Goal: Transaction & Acquisition: Purchase product/service

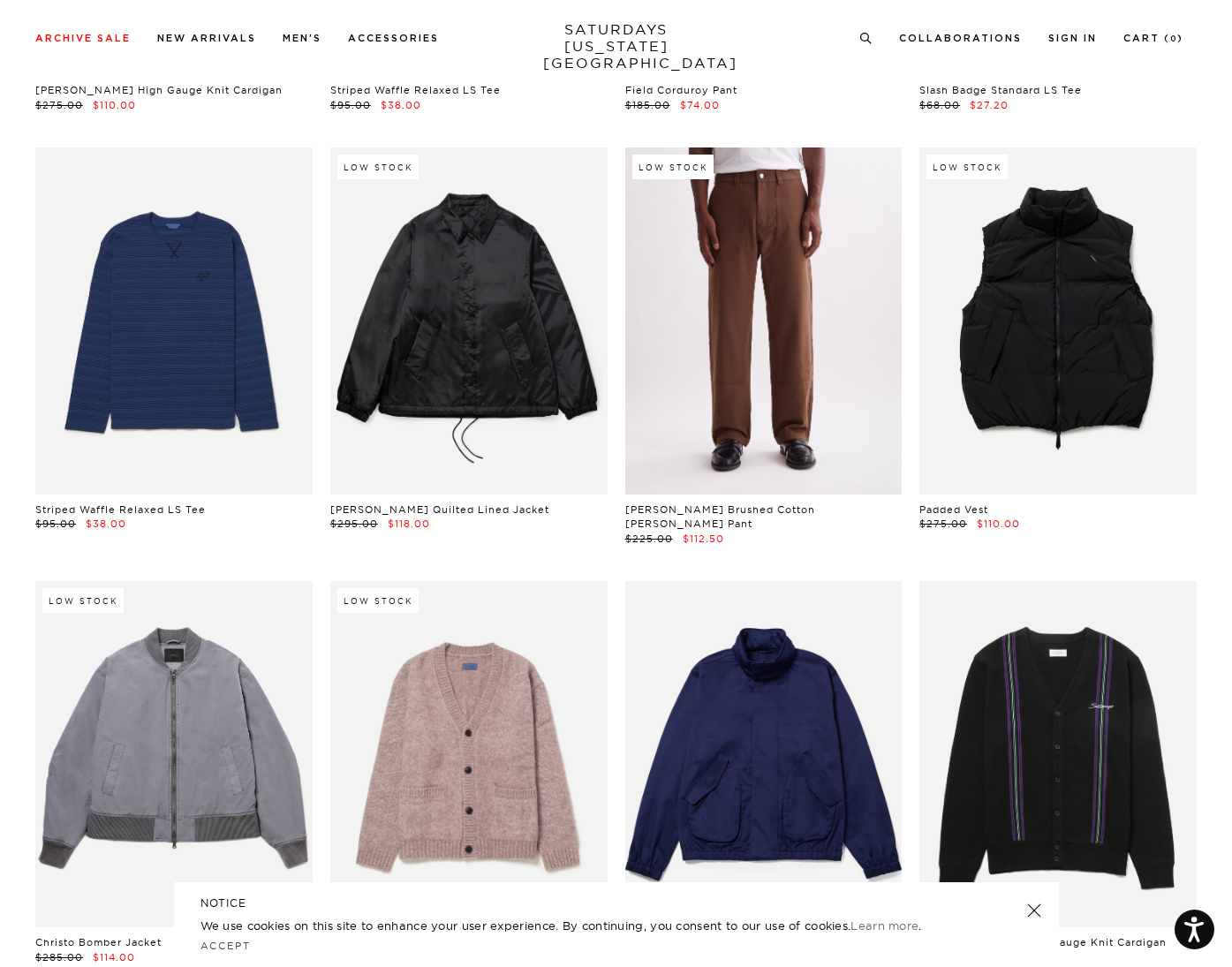
scroll to position [23978, 0]
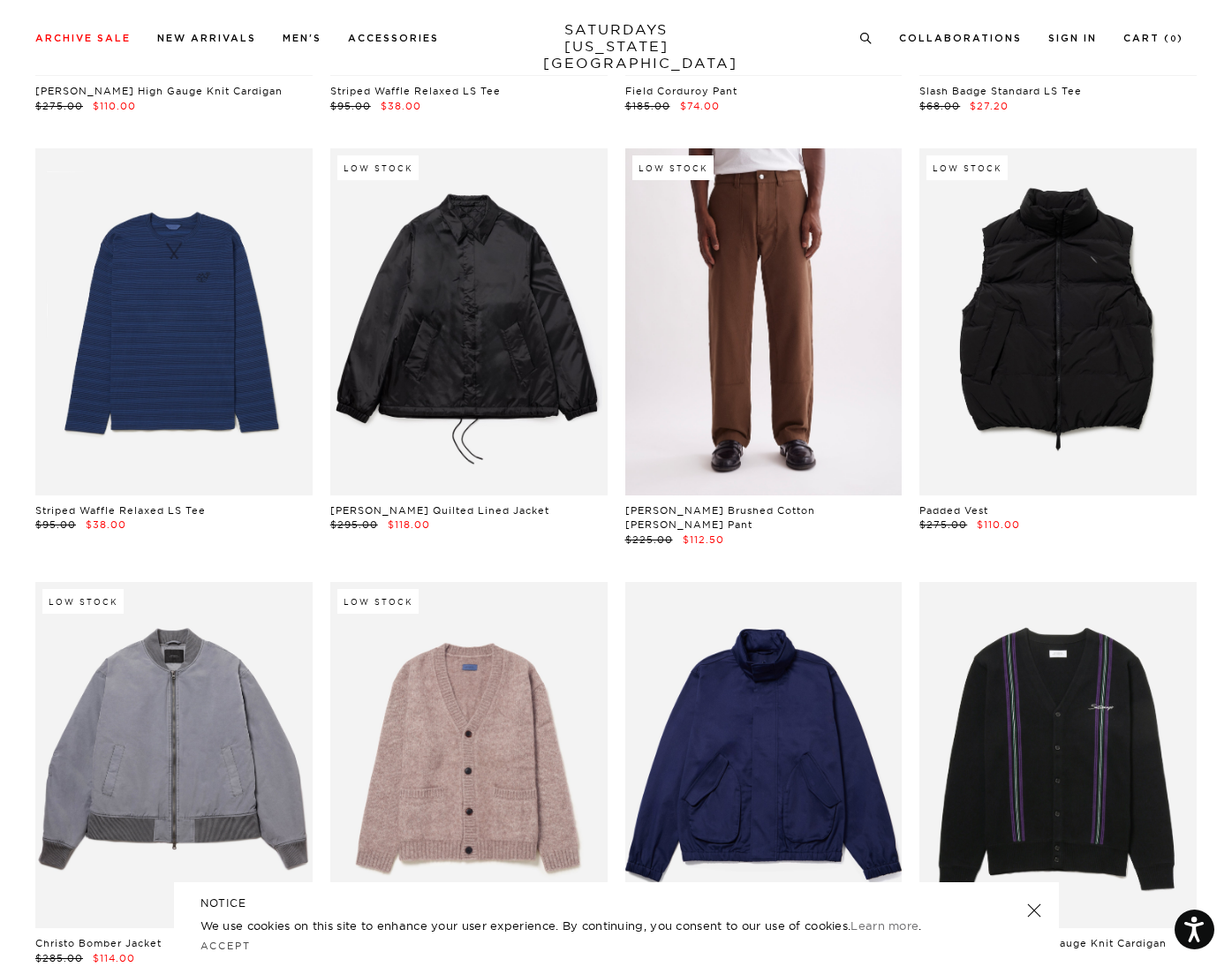
click at [742, 311] on link at bounding box center [764, 321] width 278 height 346
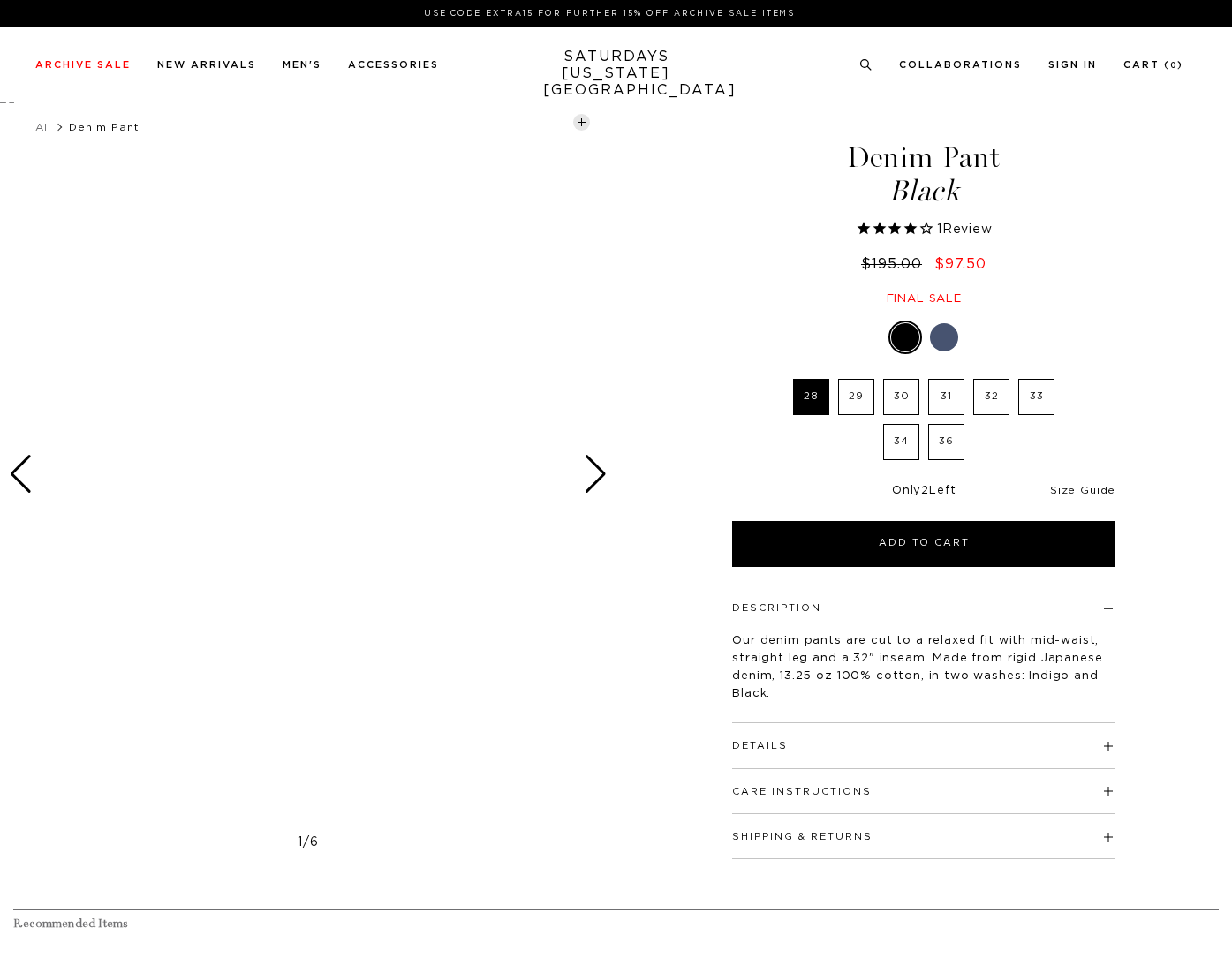
select select "recent"
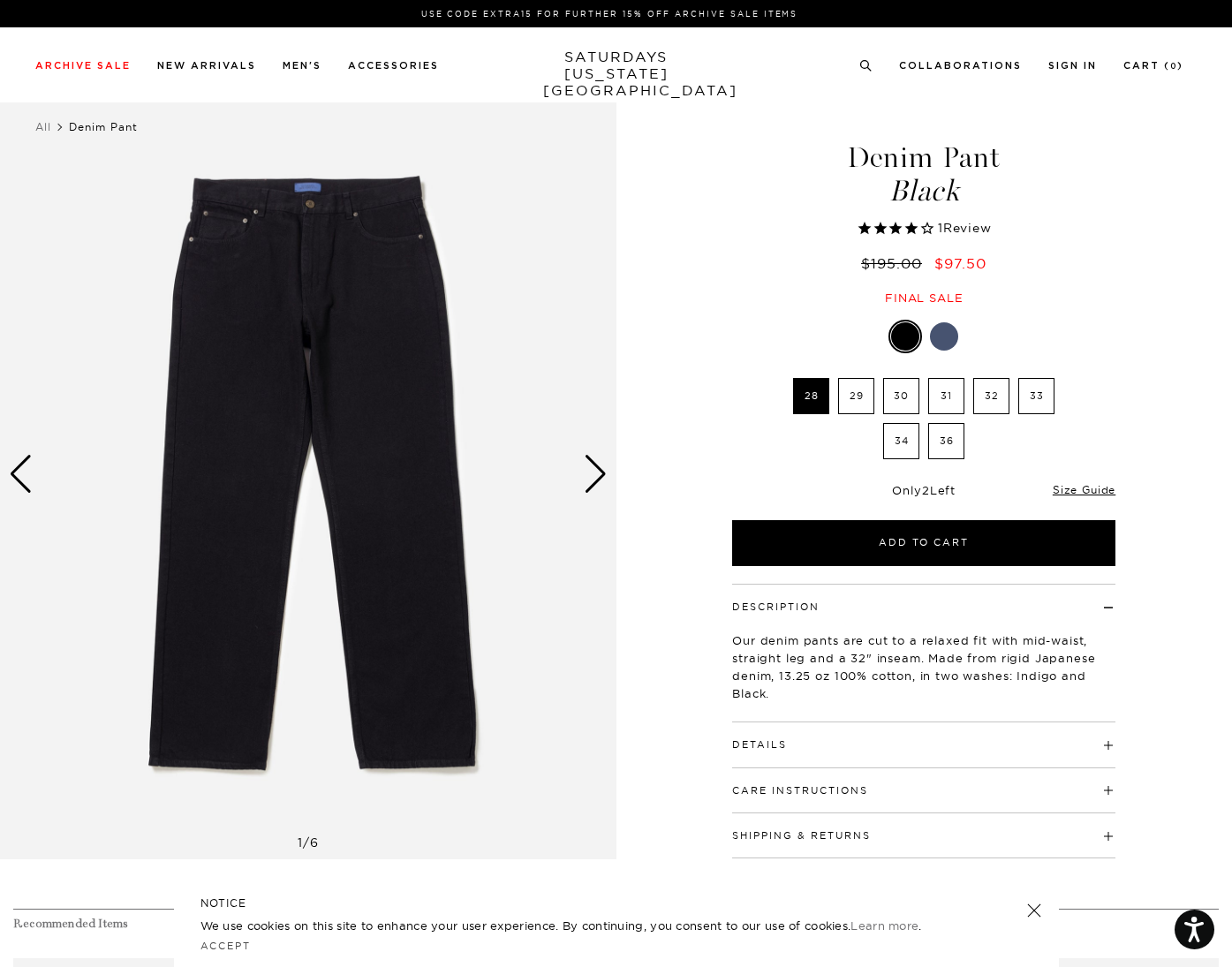
click at [952, 335] on div at bounding box center [944, 336] width 28 height 28
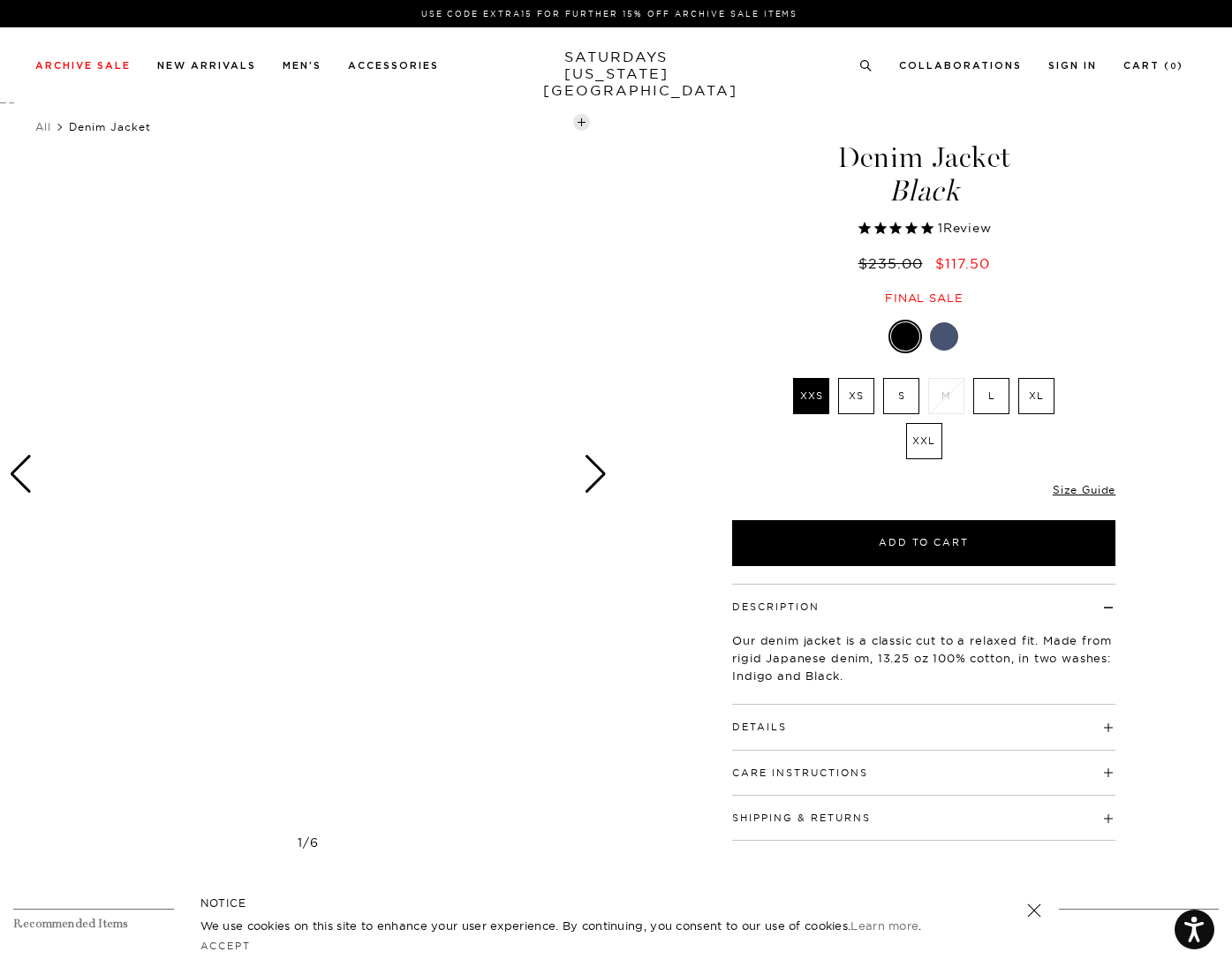
select select "recent"
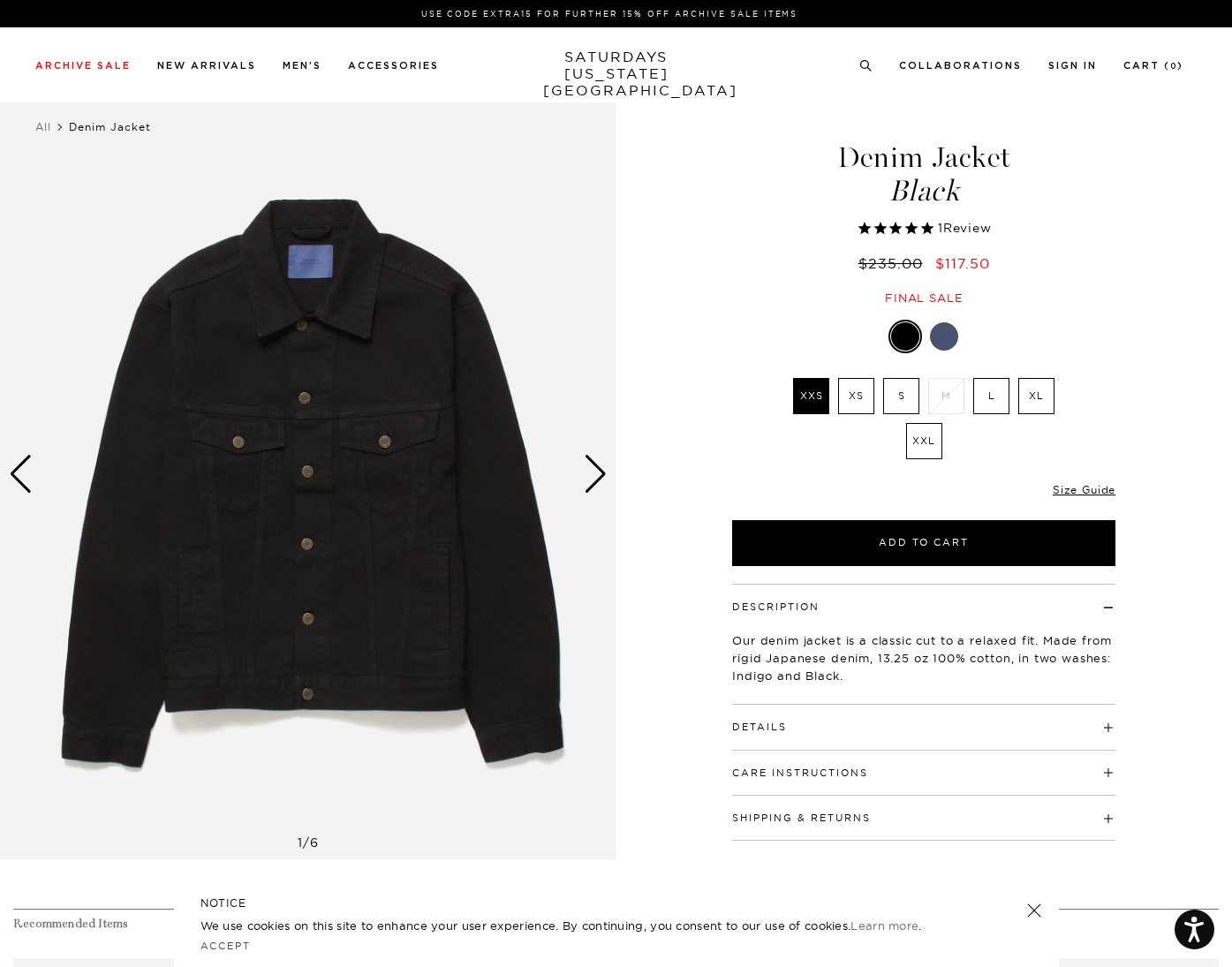
click at [980, 234] on span "Review" at bounding box center [967, 227] width 49 height 16
click at [582, 487] on img at bounding box center [308, 473] width 616 height 770
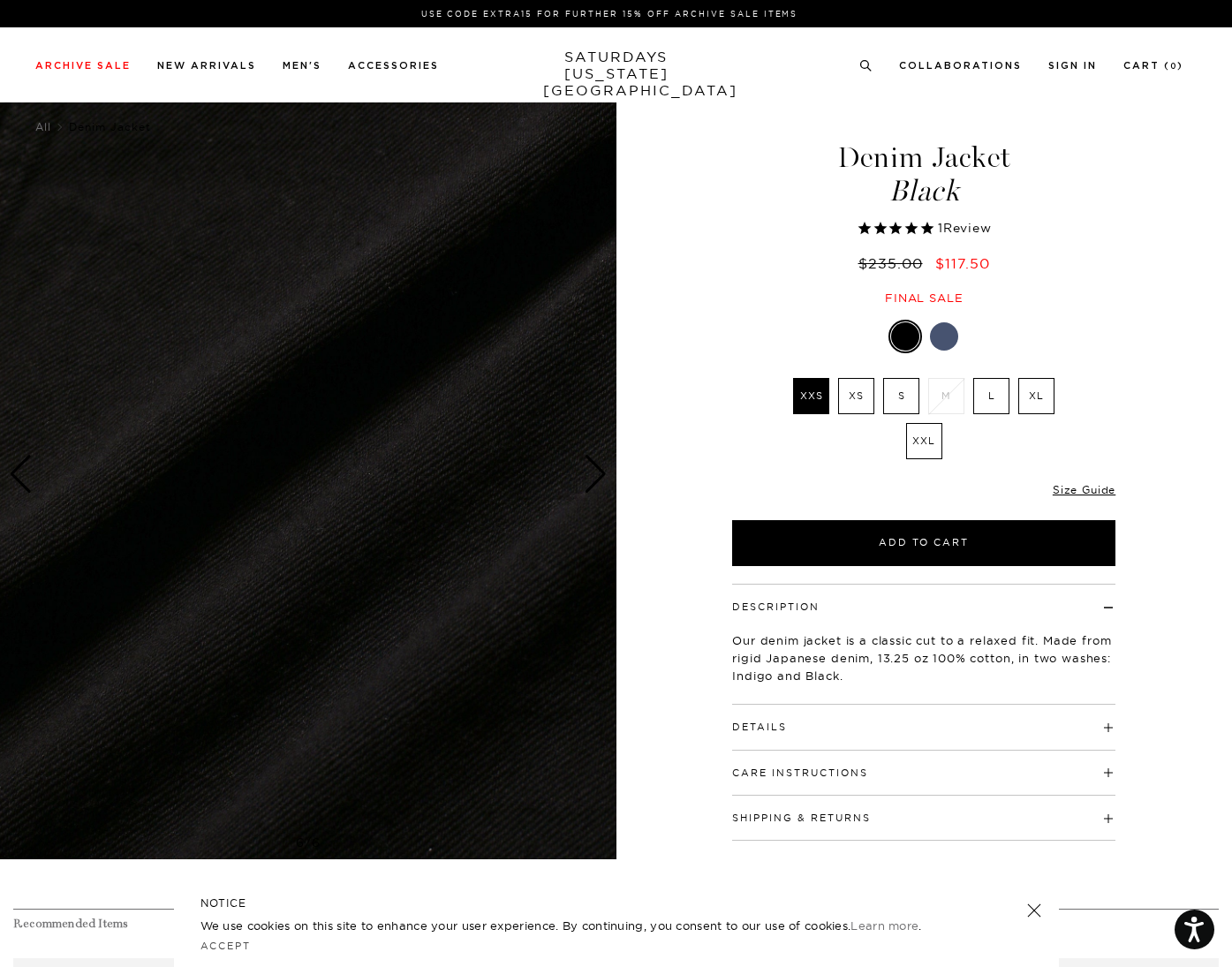
click at [594, 482] on div "Next slide" at bounding box center [596, 474] width 24 height 38
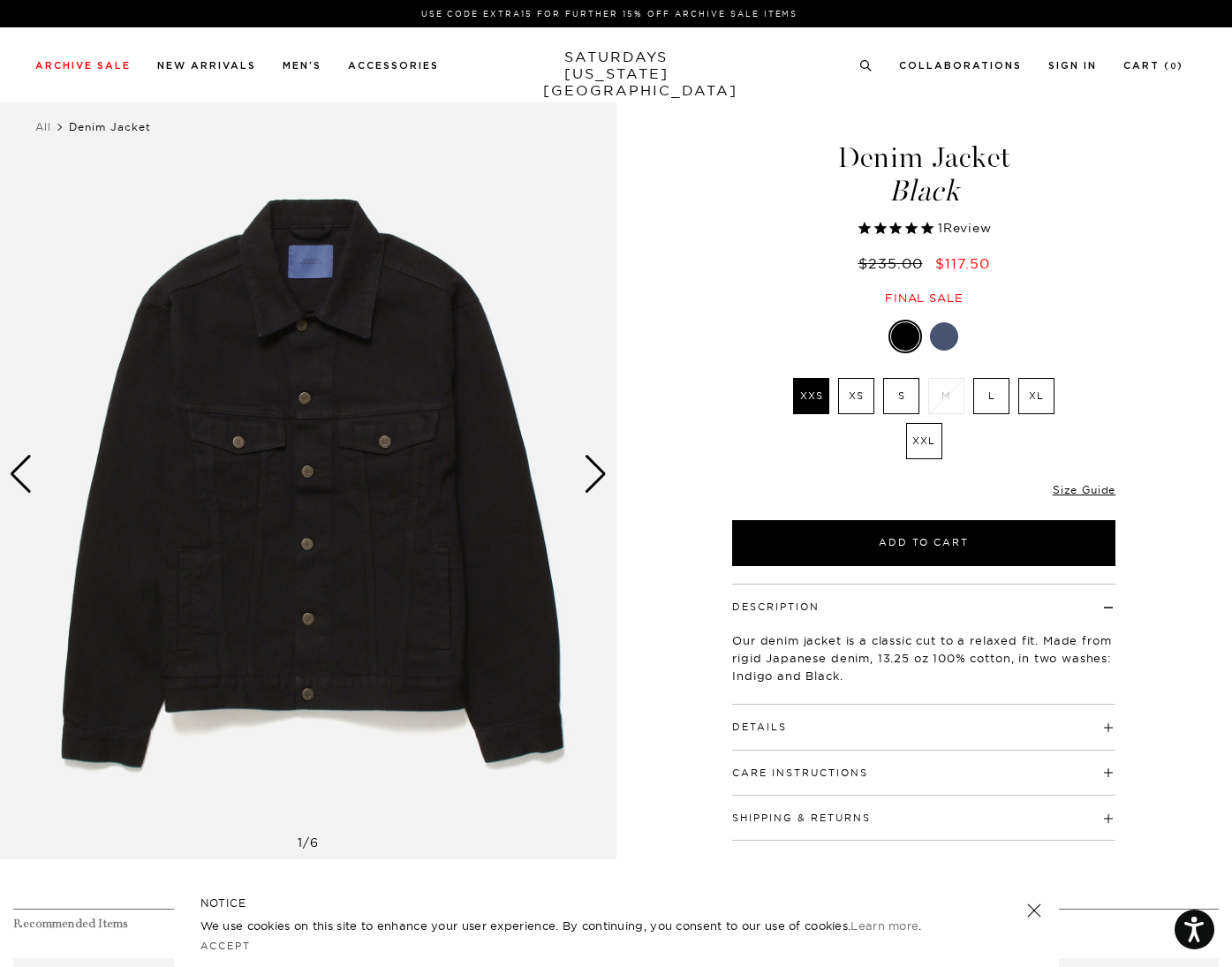
click at [594, 482] on div "Next slide" at bounding box center [596, 474] width 24 height 38
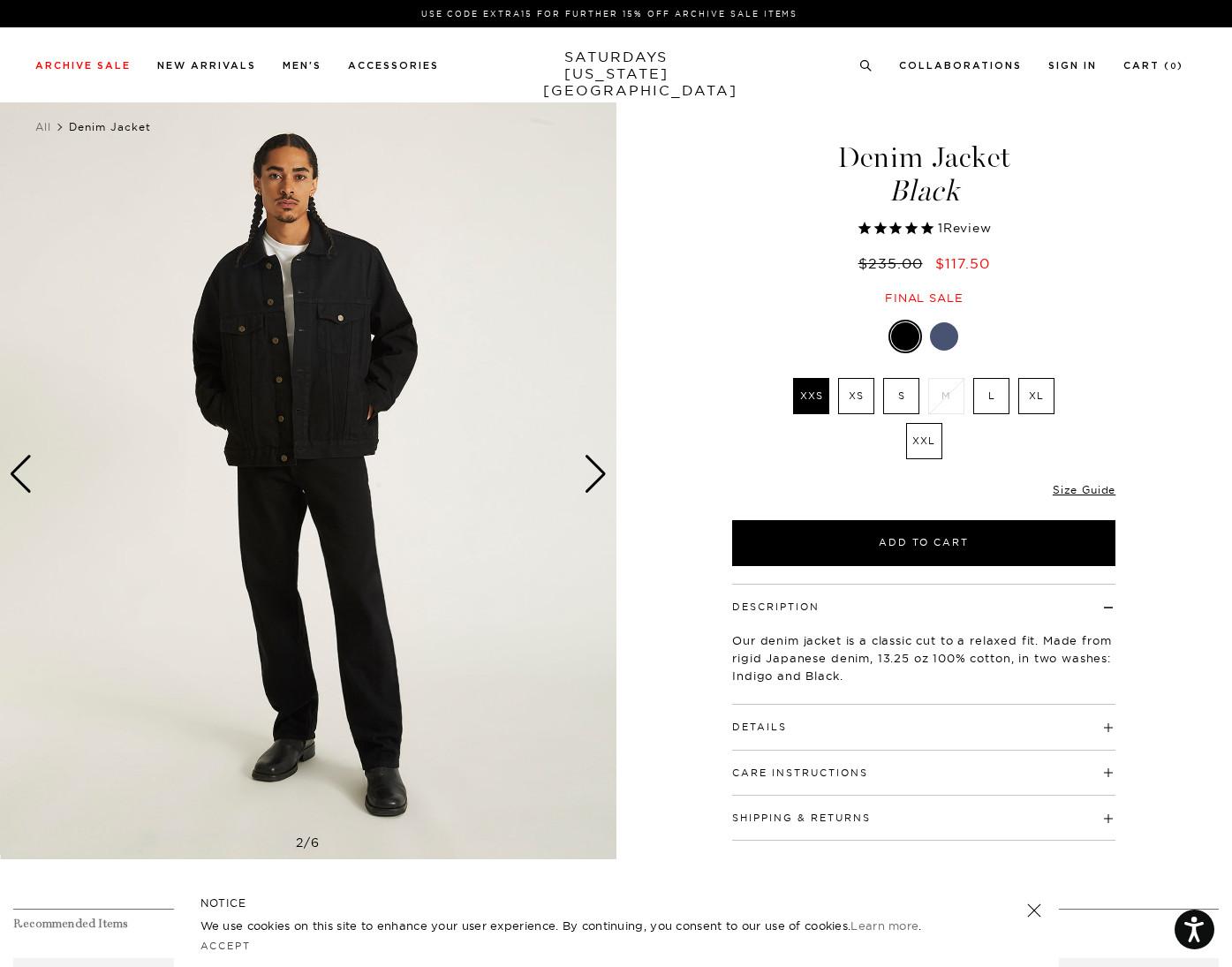
click at [594, 482] on div "Next slide" at bounding box center [596, 474] width 24 height 38
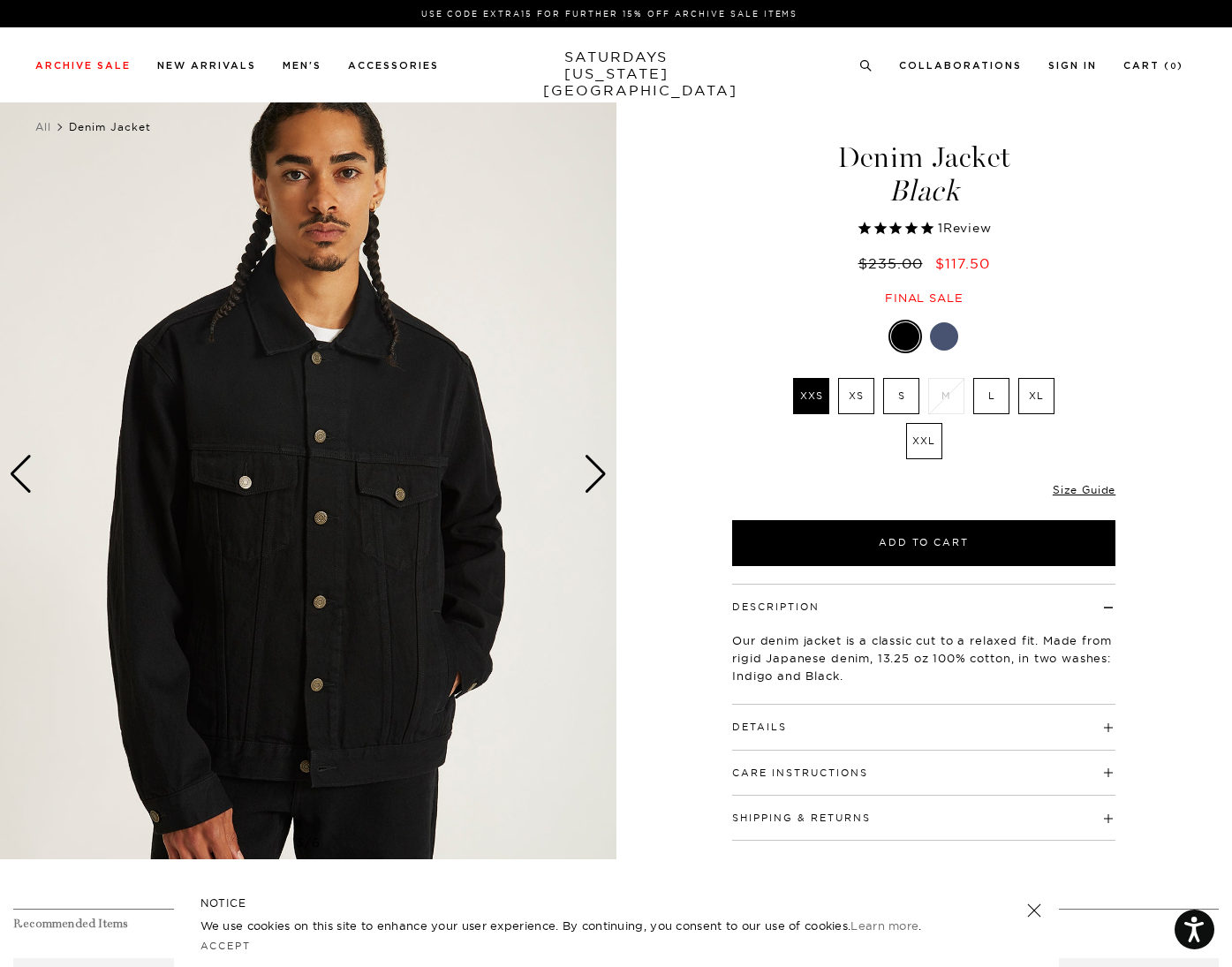
click at [594, 482] on div "Next slide" at bounding box center [596, 474] width 24 height 38
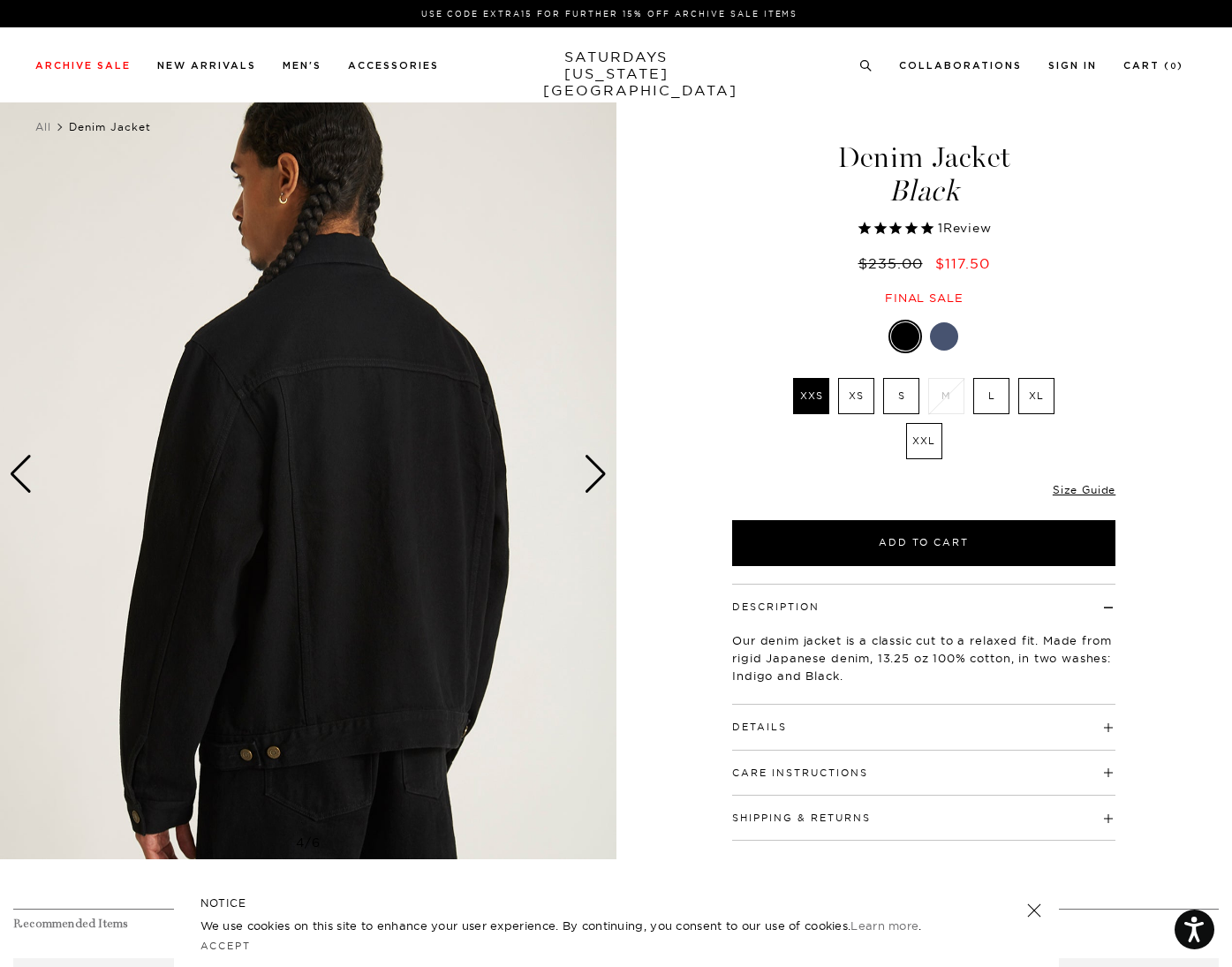
click at [594, 482] on div "Next slide" at bounding box center [596, 474] width 24 height 38
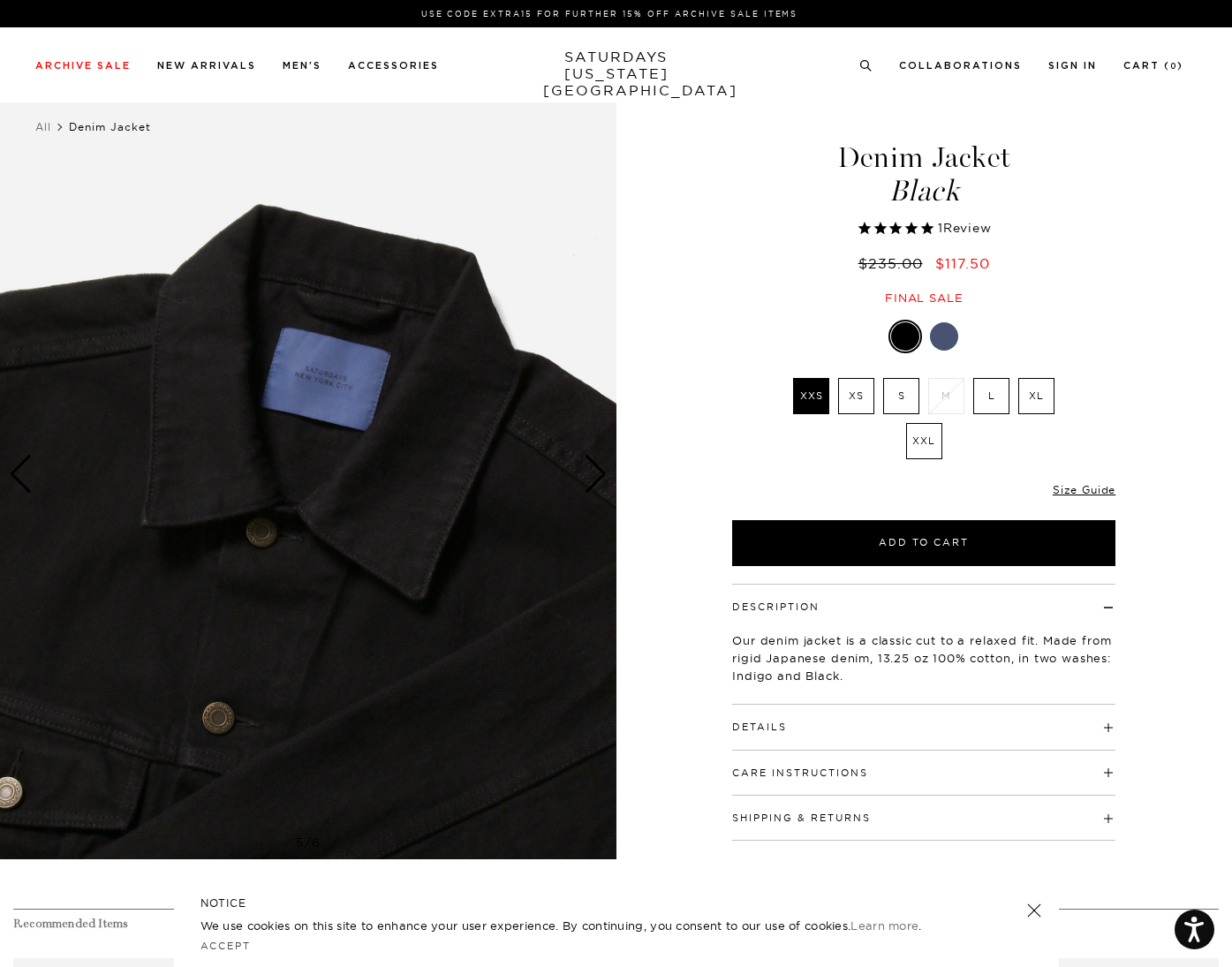
click at [982, 394] on label "L" at bounding box center [992, 397] width 37 height 37
click at [0, 0] on input "L" at bounding box center [0, 0] width 0 height 0
click at [22, 467] on div "Previous slide" at bounding box center [21, 474] width 24 height 38
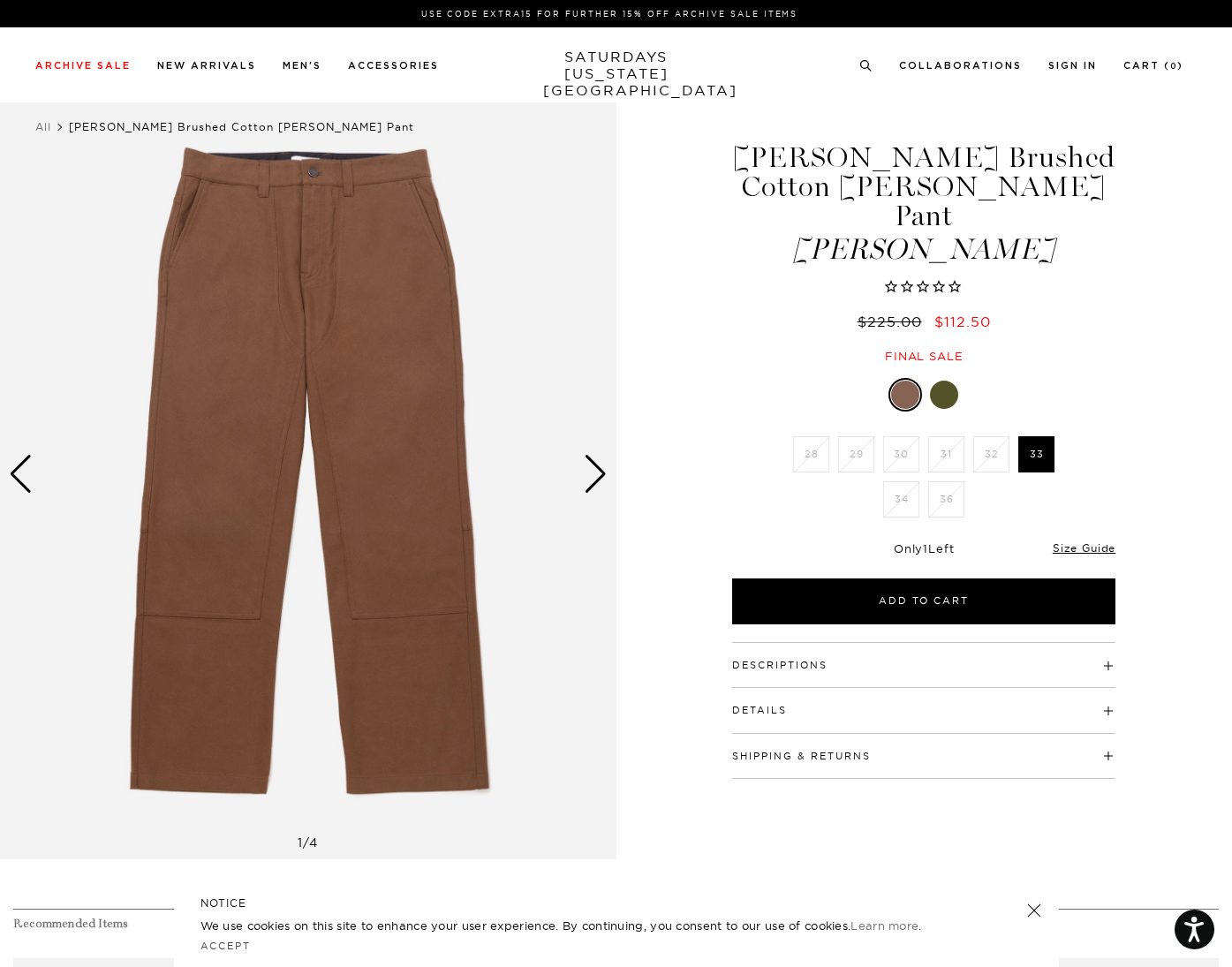
click at [932, 381] on div at bounding box center [944, 395] width 28 height 28
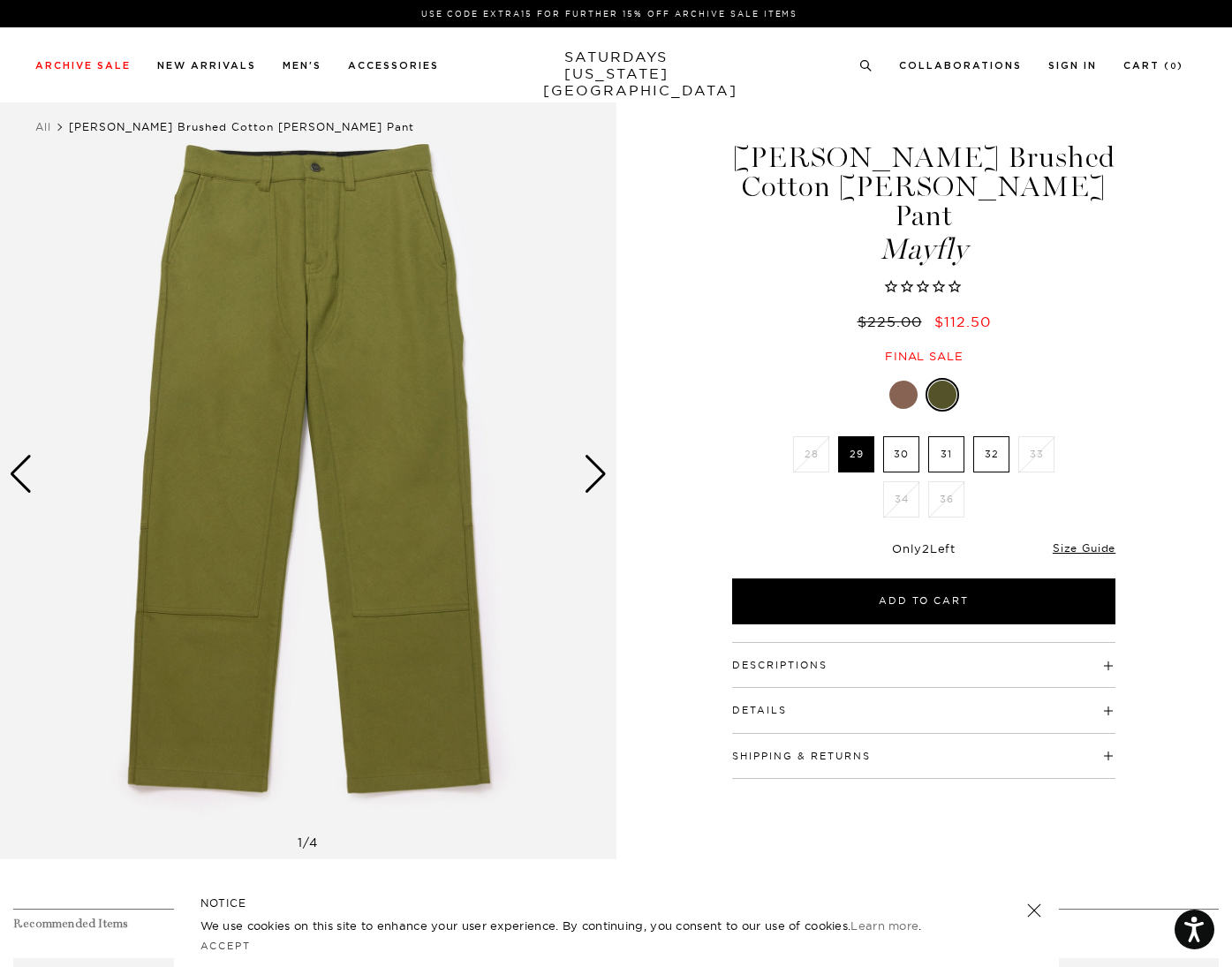
click at [594, 469] on div "Next slide" at bounding box center [596, 474] width 24 height 38
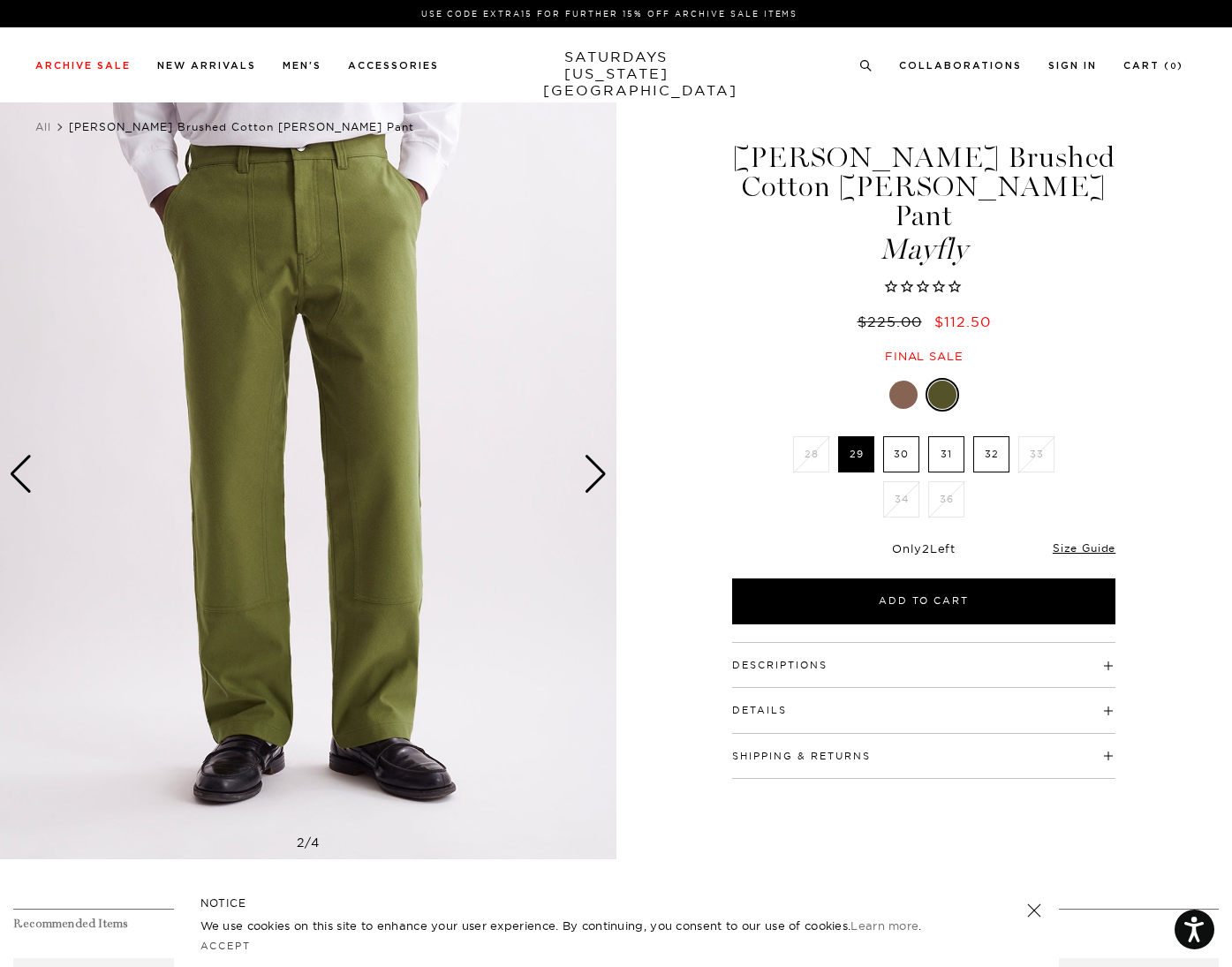
click at [904, 381] on div at bounding box center [903, 395] width 28 height 28
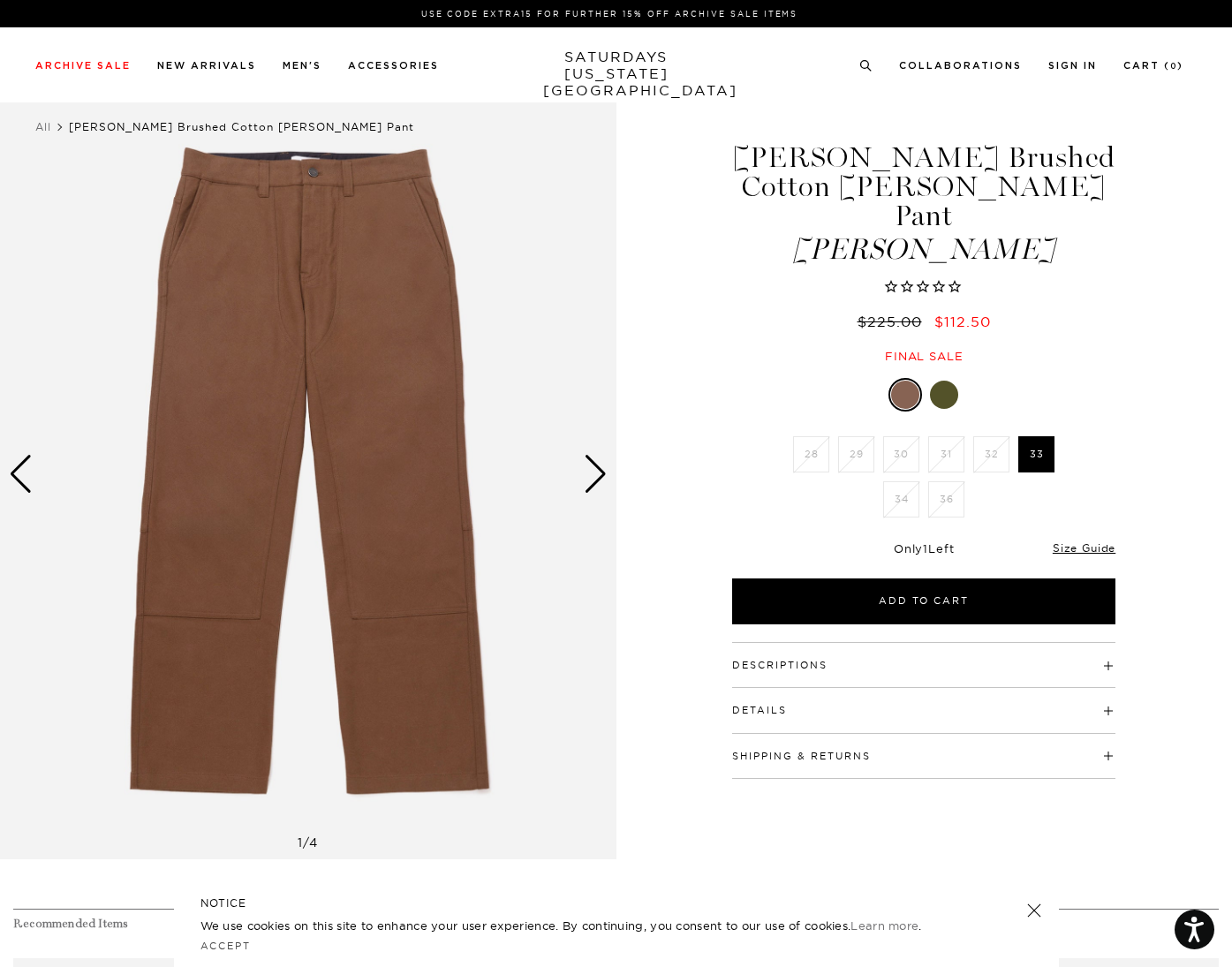
click at [590, 463] on div "Next slide" at bounding box center [596, 474] width 24 height 38
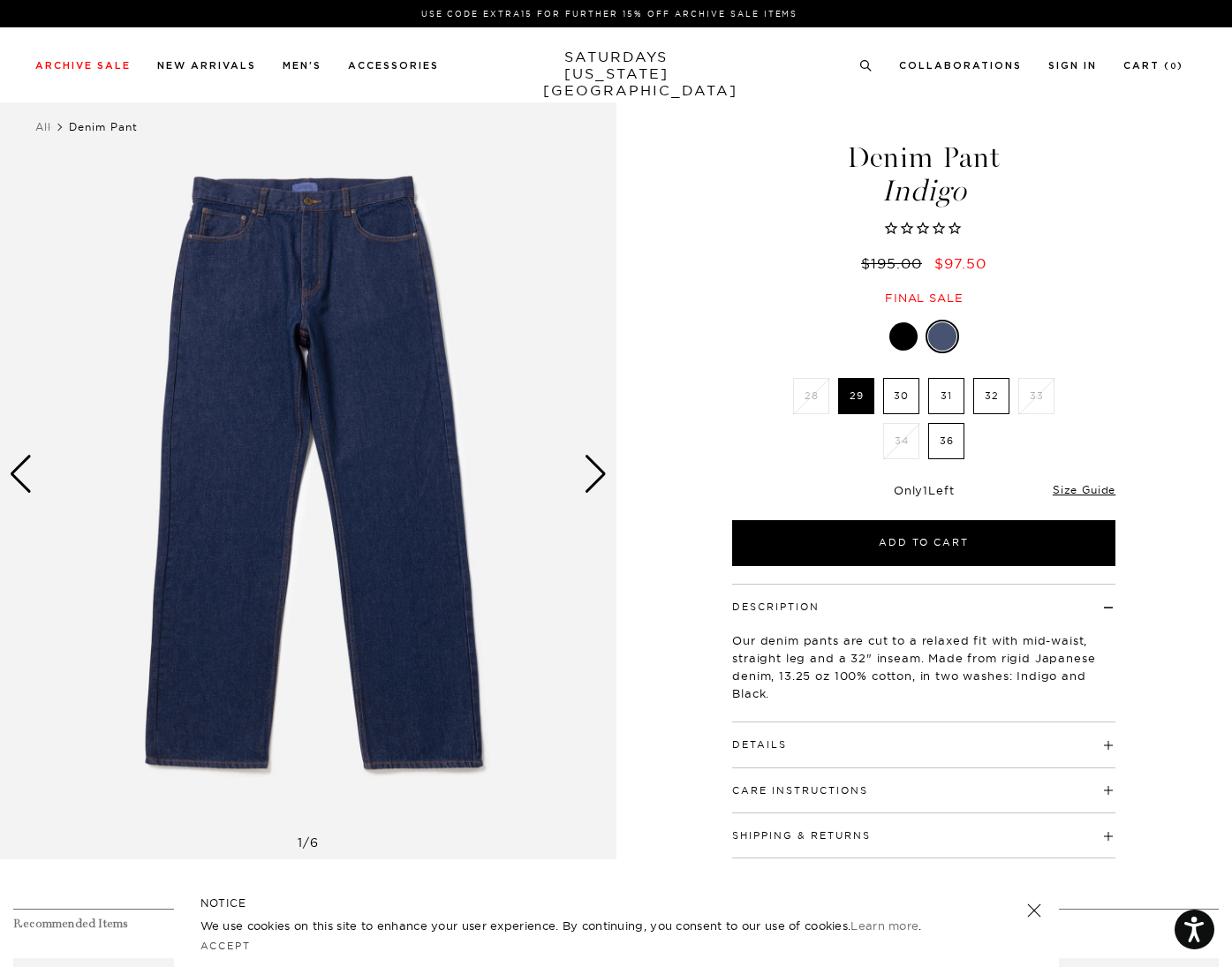
click at [916, 337] on div at bounding box center [903, 336] width 28 height 28
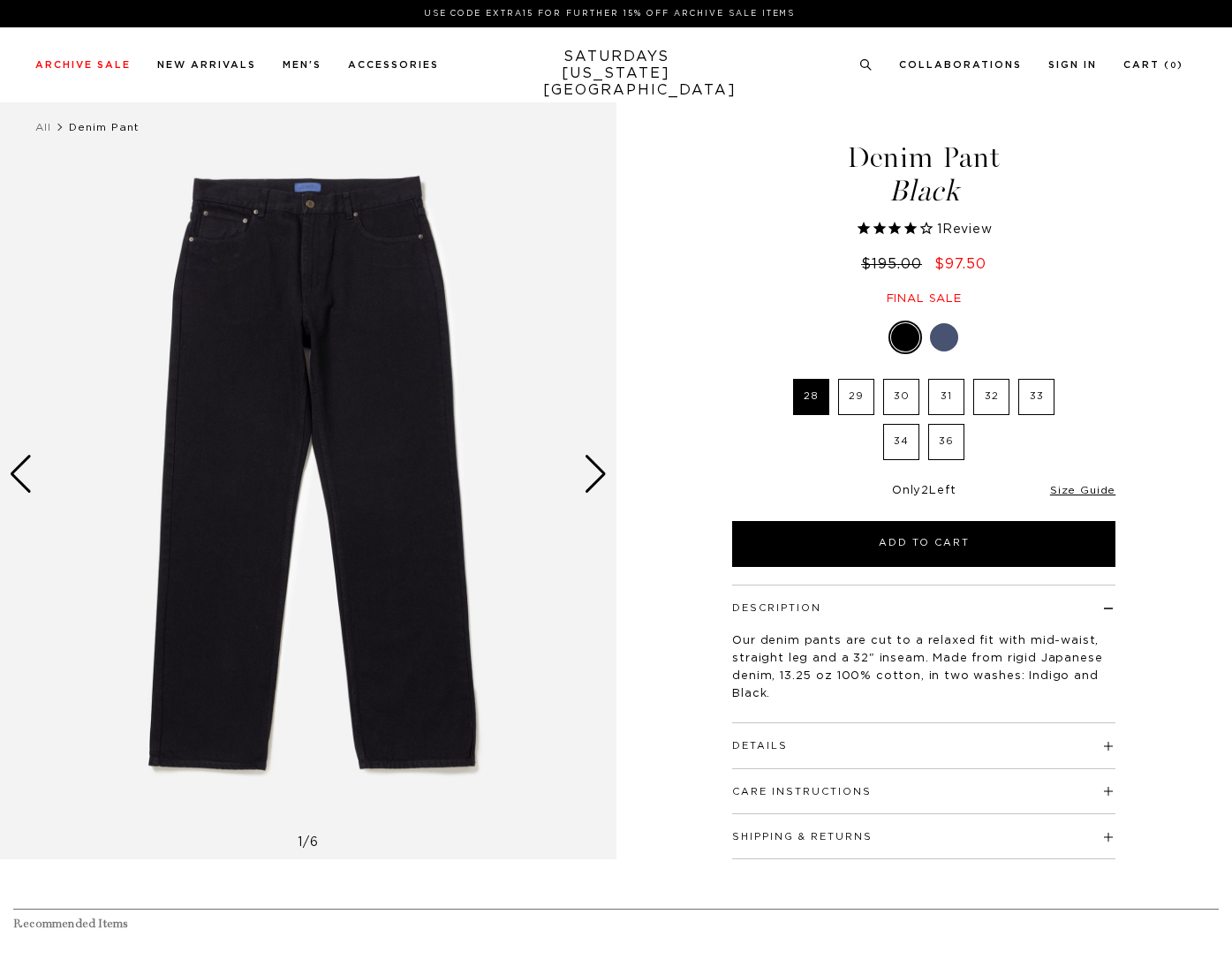
select select "recent"
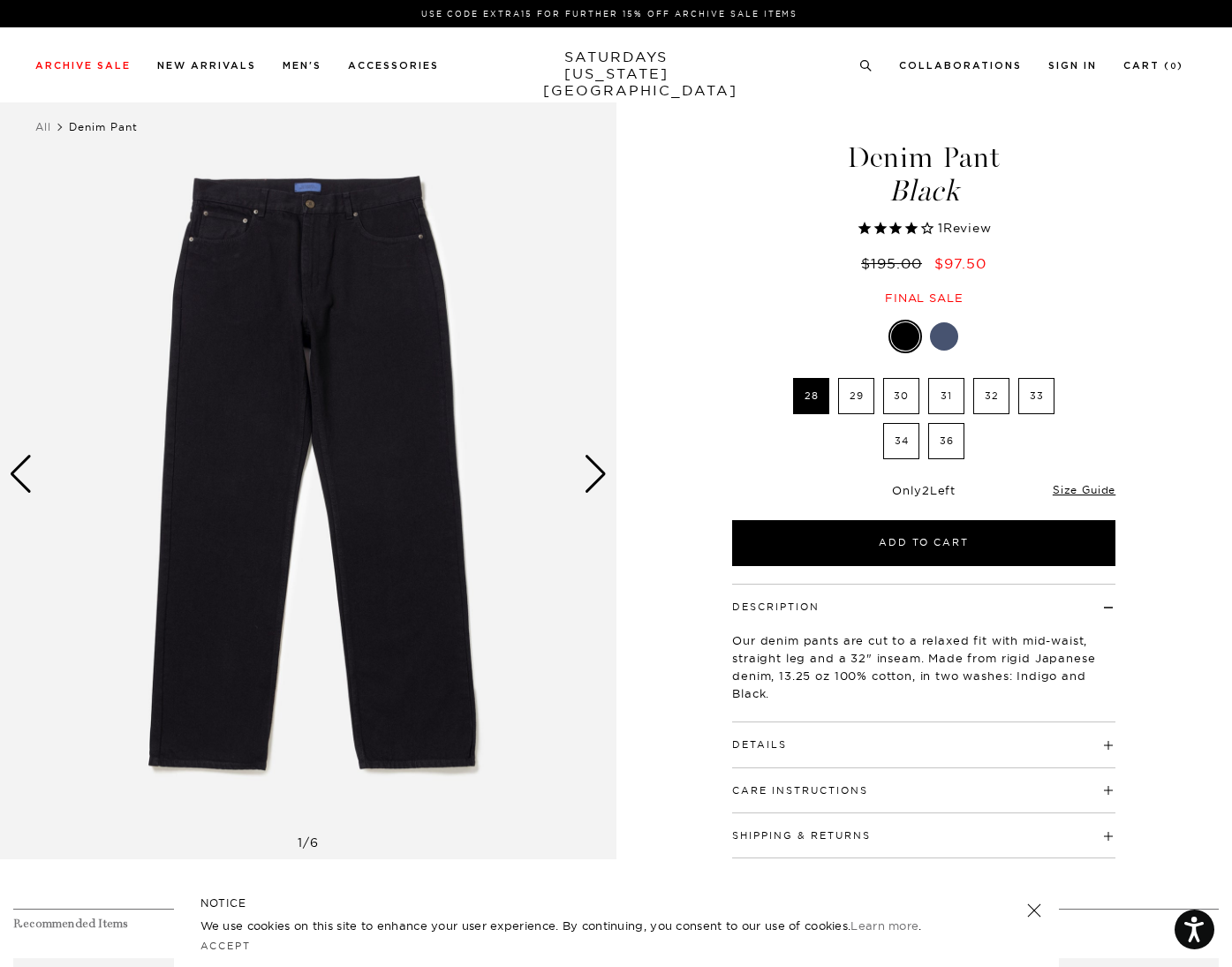
click at [1021, 395] on label "33" at bounding box center [1037, 397] width 37 height 37
click at [0, 0] on input "33" at bounding box center [0, 0] width 0 height 0
click at [594, 475] on div "Next slide" at bounding box center [596, 474] width 24 height 38
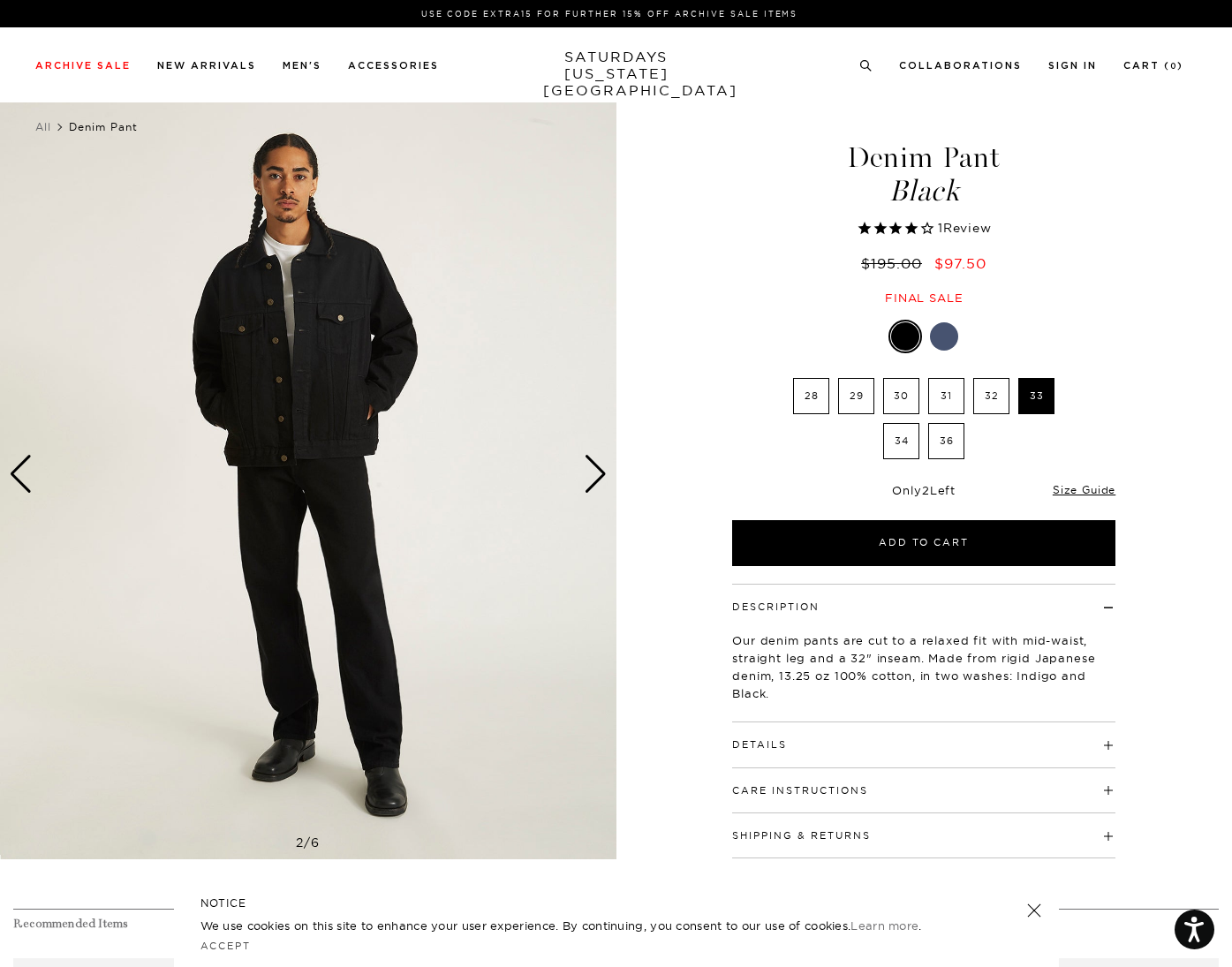
click at [594, 475] on div "Next slide" at bounding box center [596, 474] width 24 height 38
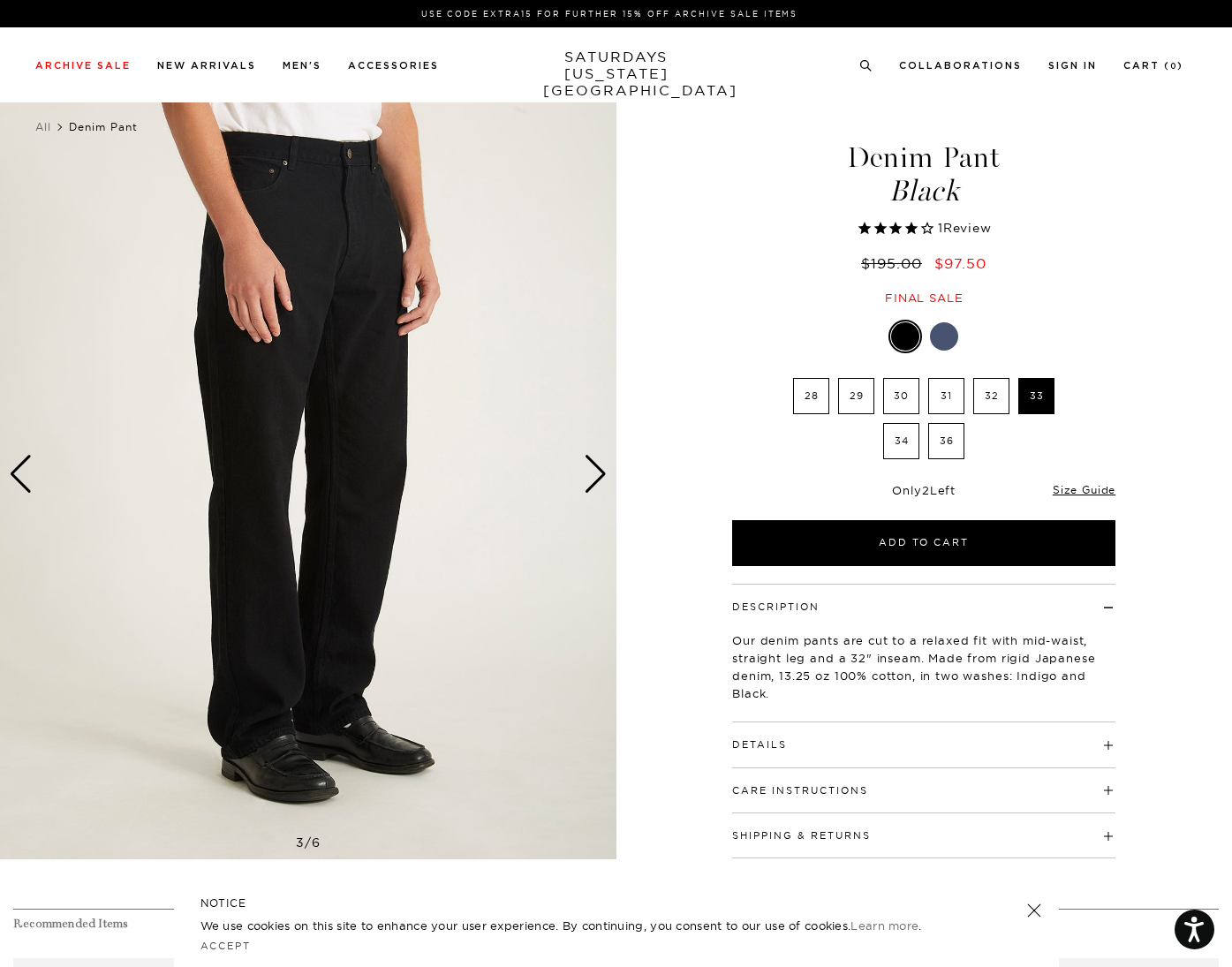
click at [608, 460] on img at bounding box center [308, 473] width 616 height 770
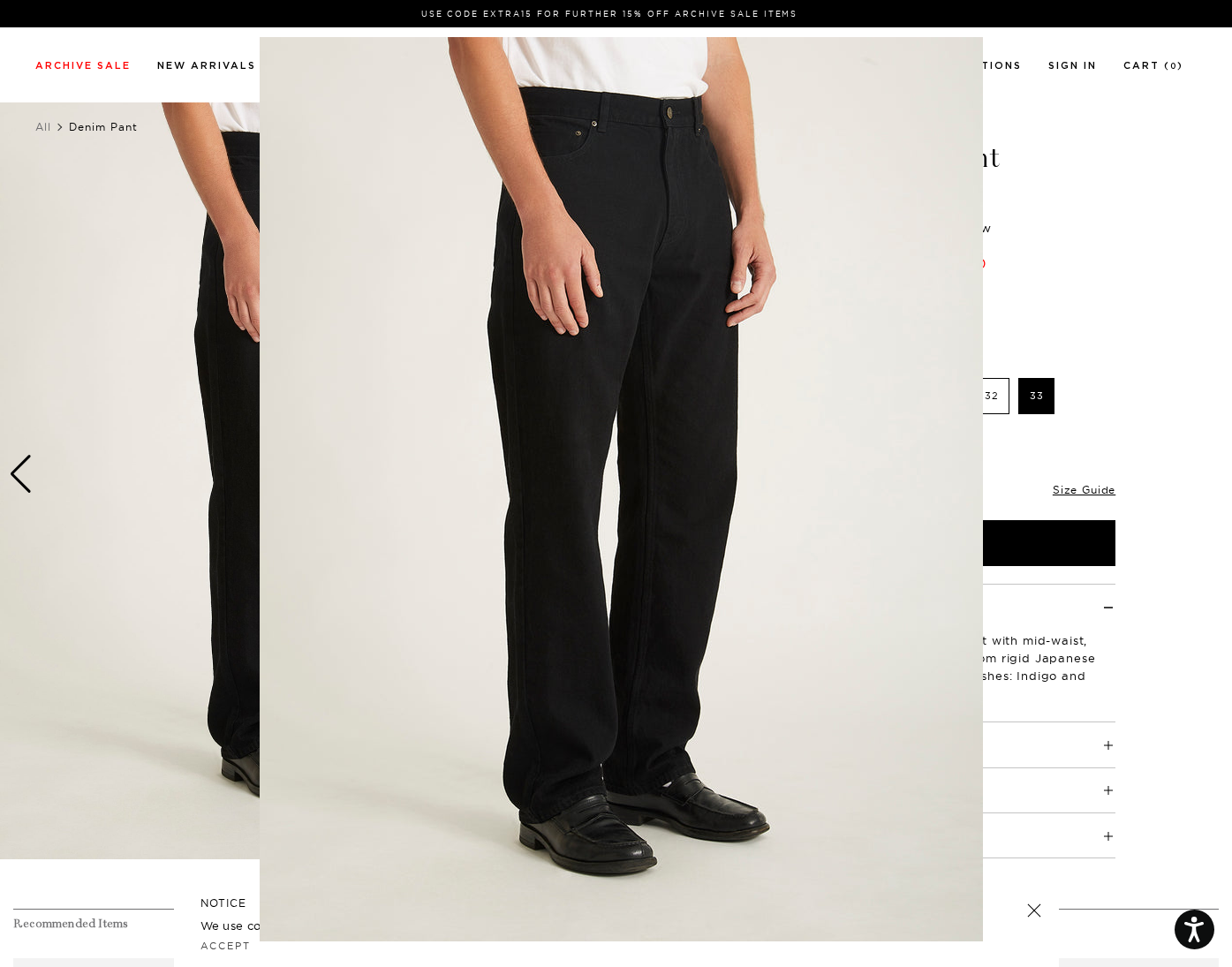
click at [600, 472] on img at bounding box center [622, 490] width 724 height 905
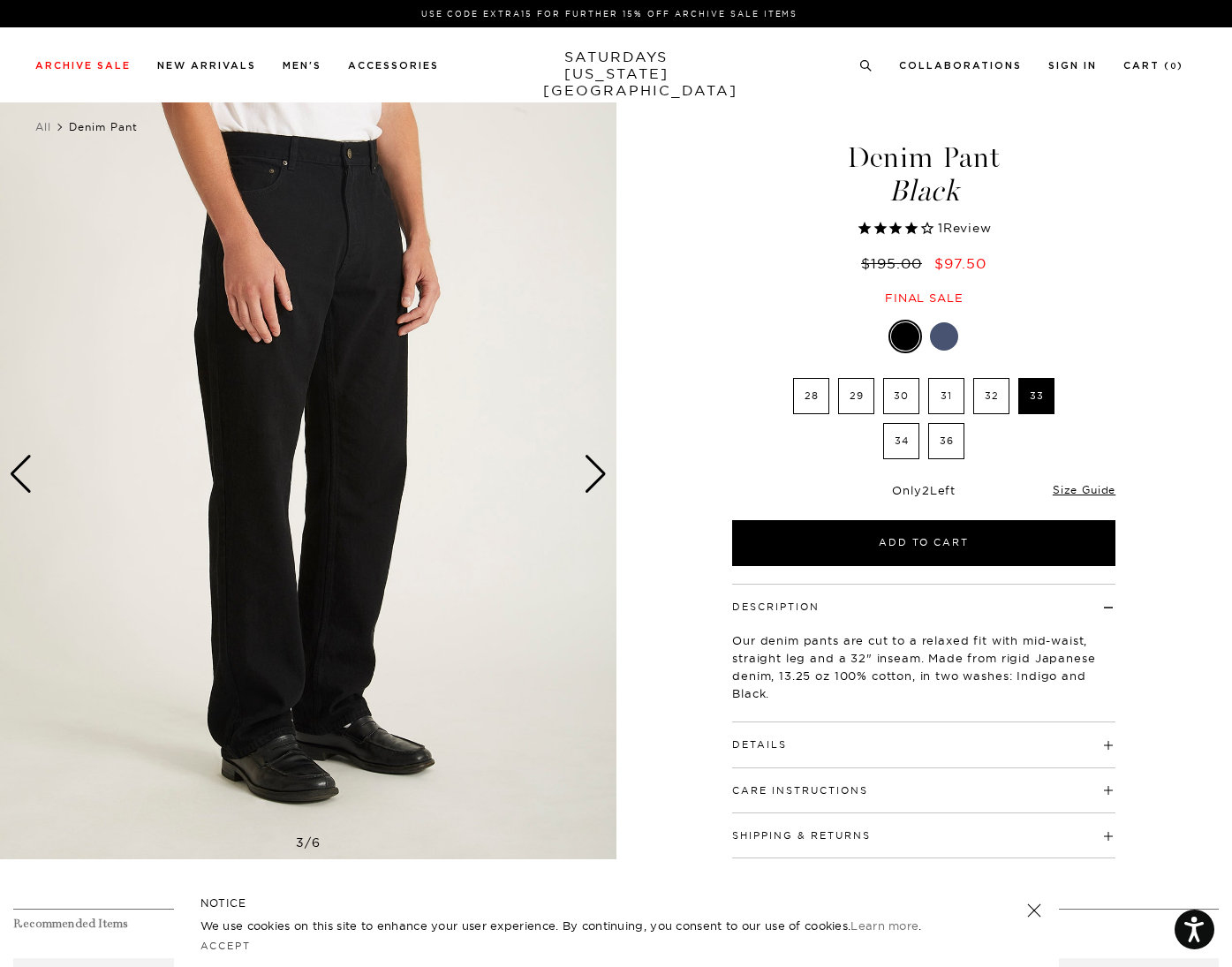
click at [594, 476] on div "Next slide" at bounding box center [596, 474] width 24 height 38
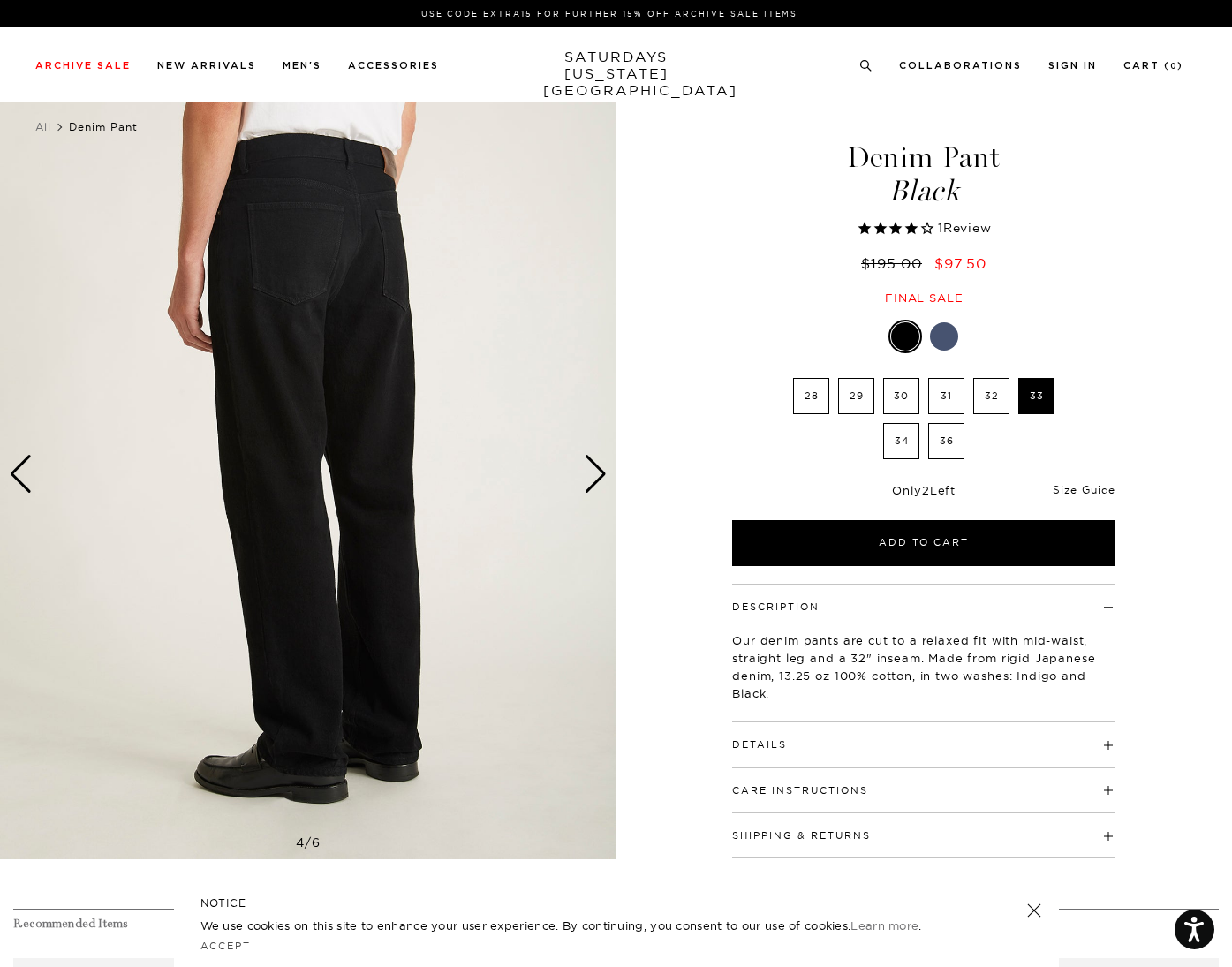
click at [594, 476] on div "Next slide" at bounding box center [596, 474] width 24 height 38
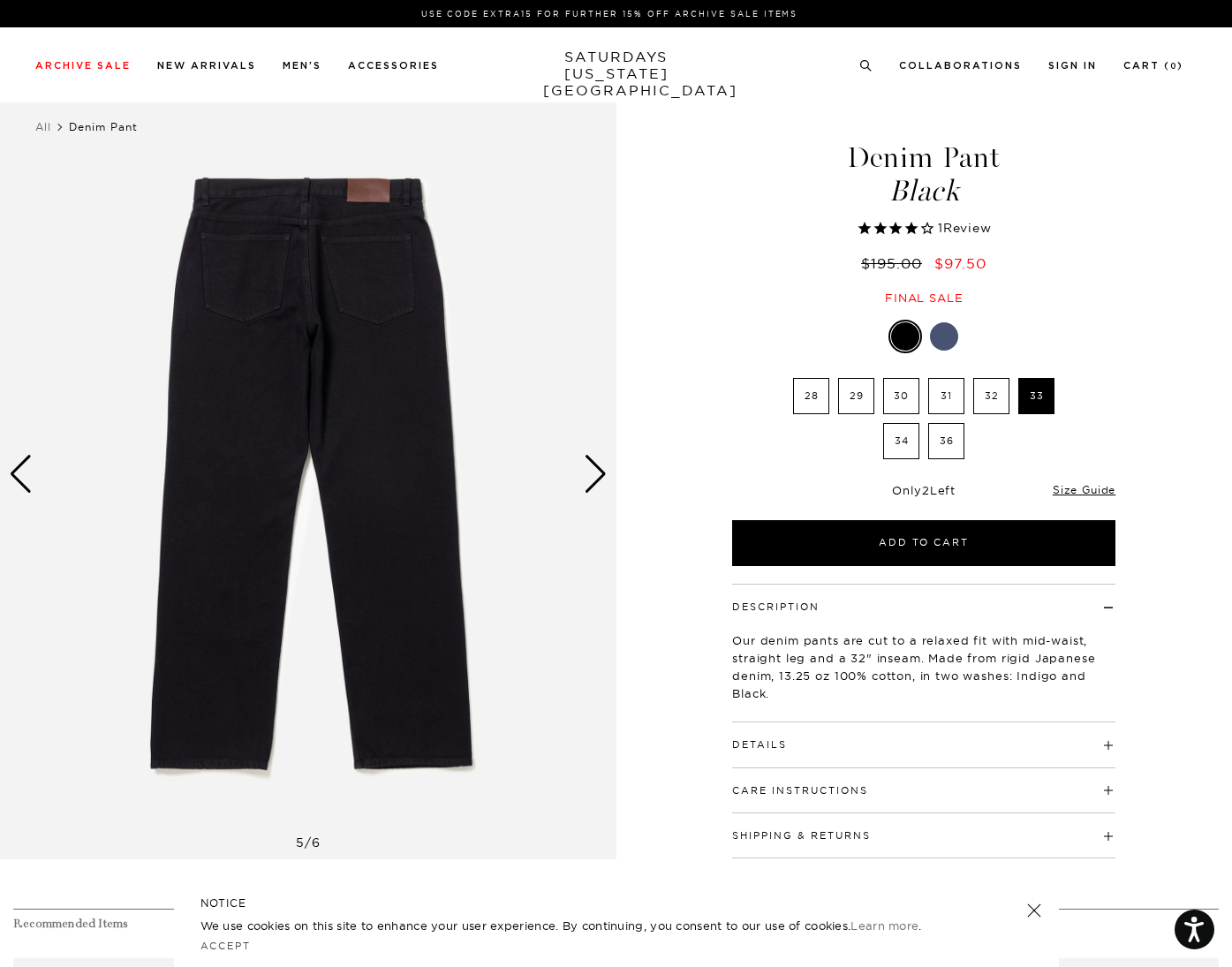
click at [465, 425] on img at bounding box center [308, 473] width 616 height 770
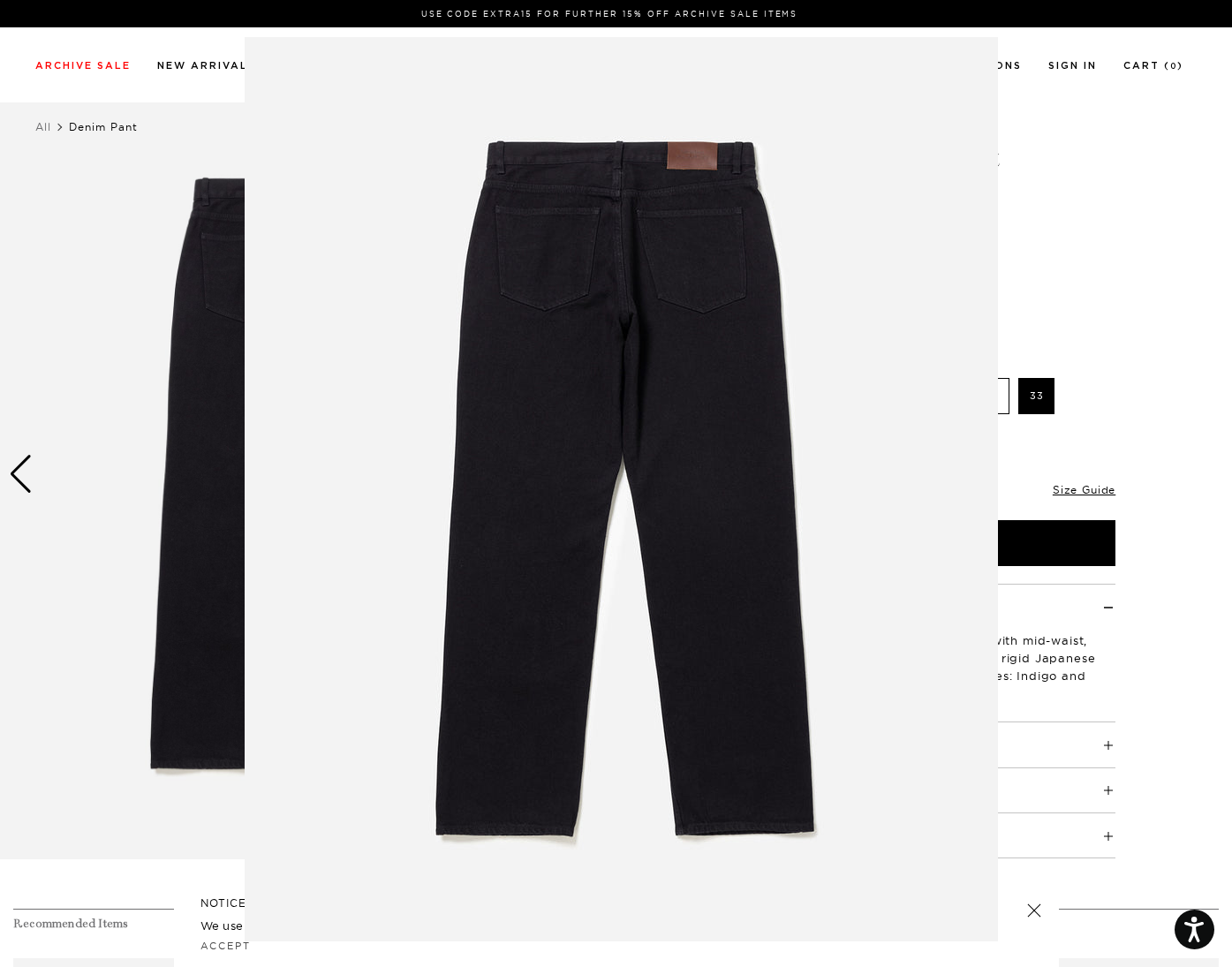
click at [1079, 278] on figure at bounding box center [616, 484] width 1232 height 967
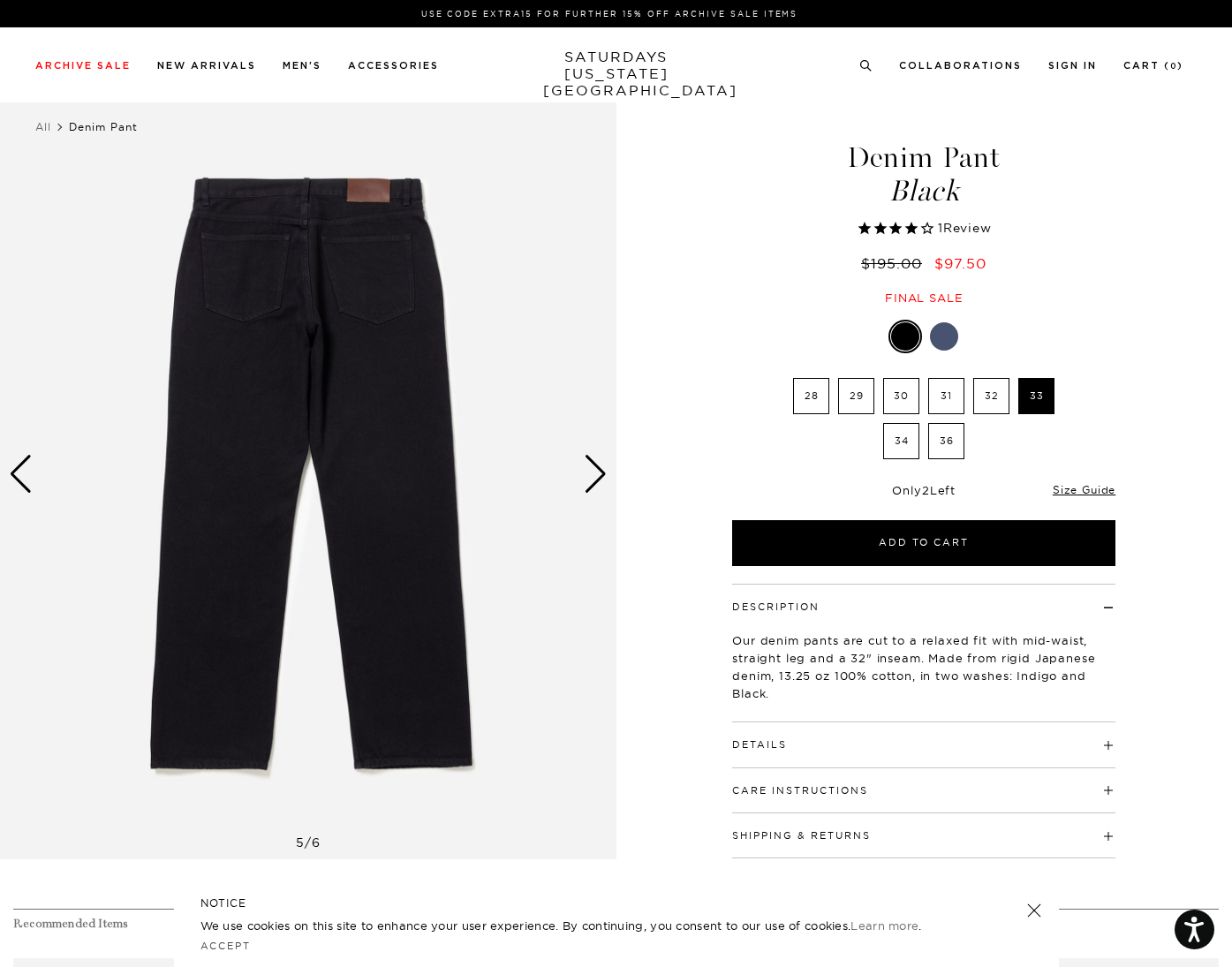
click at [584, 461] on div "Next slide" at bounding box center [596, 474] width 24 height 38
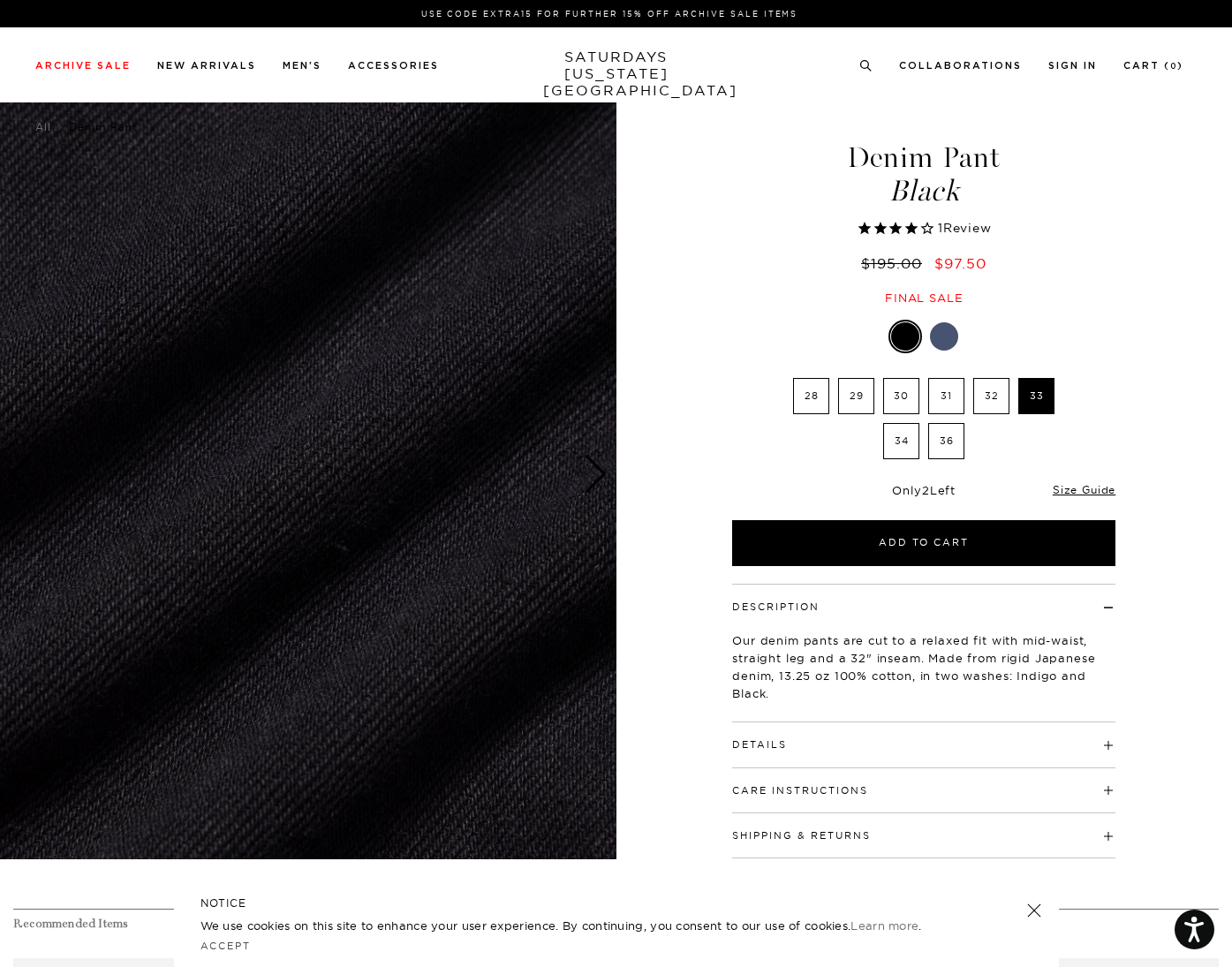
click at [698, 436] on div "6 / 6" at bounding box center [616, 473] width 1232 height 770
click at [957, 237] on span "1 Review" at bounding box center [924, 229] width 388 height 18
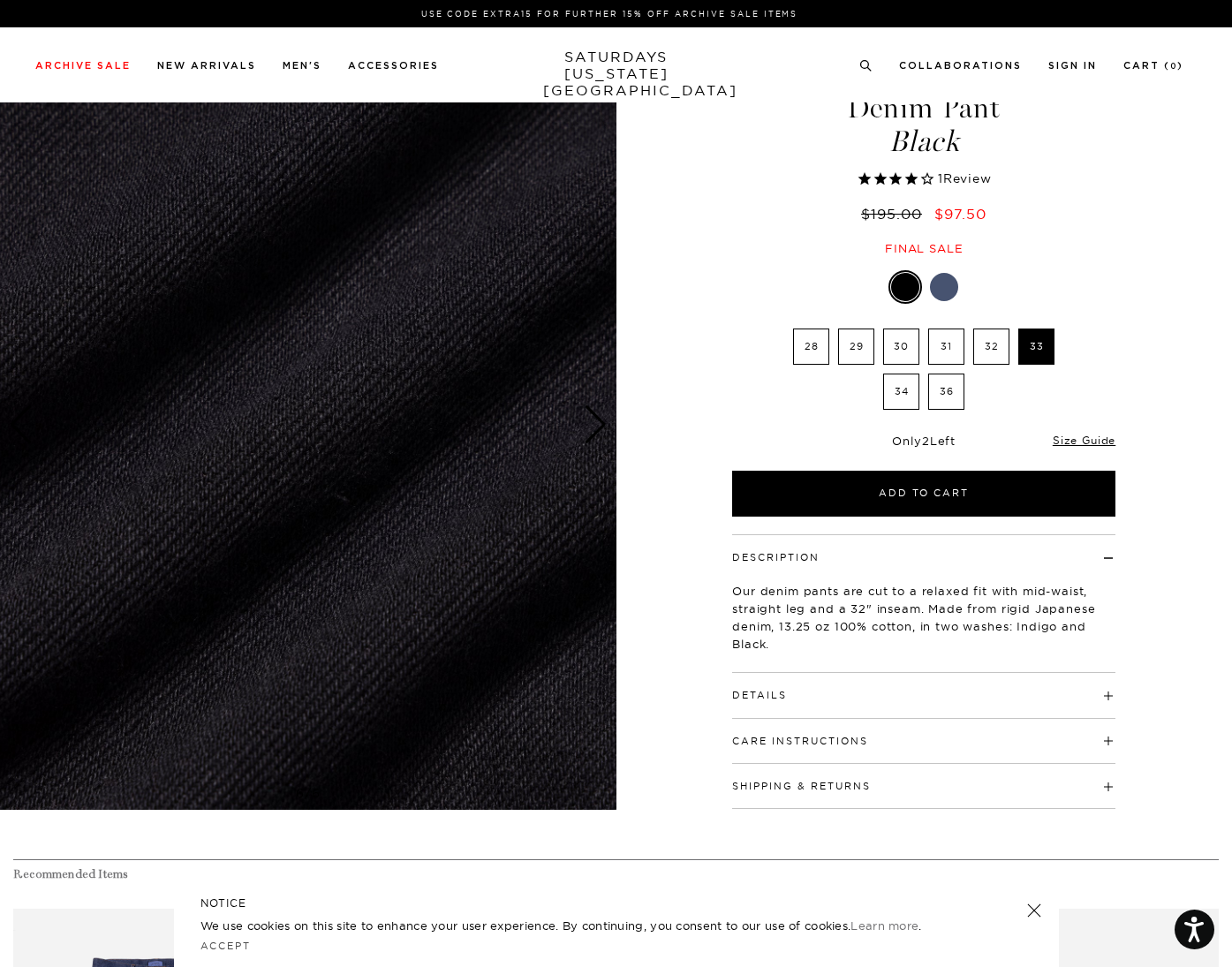
scroll to position [87, 0]
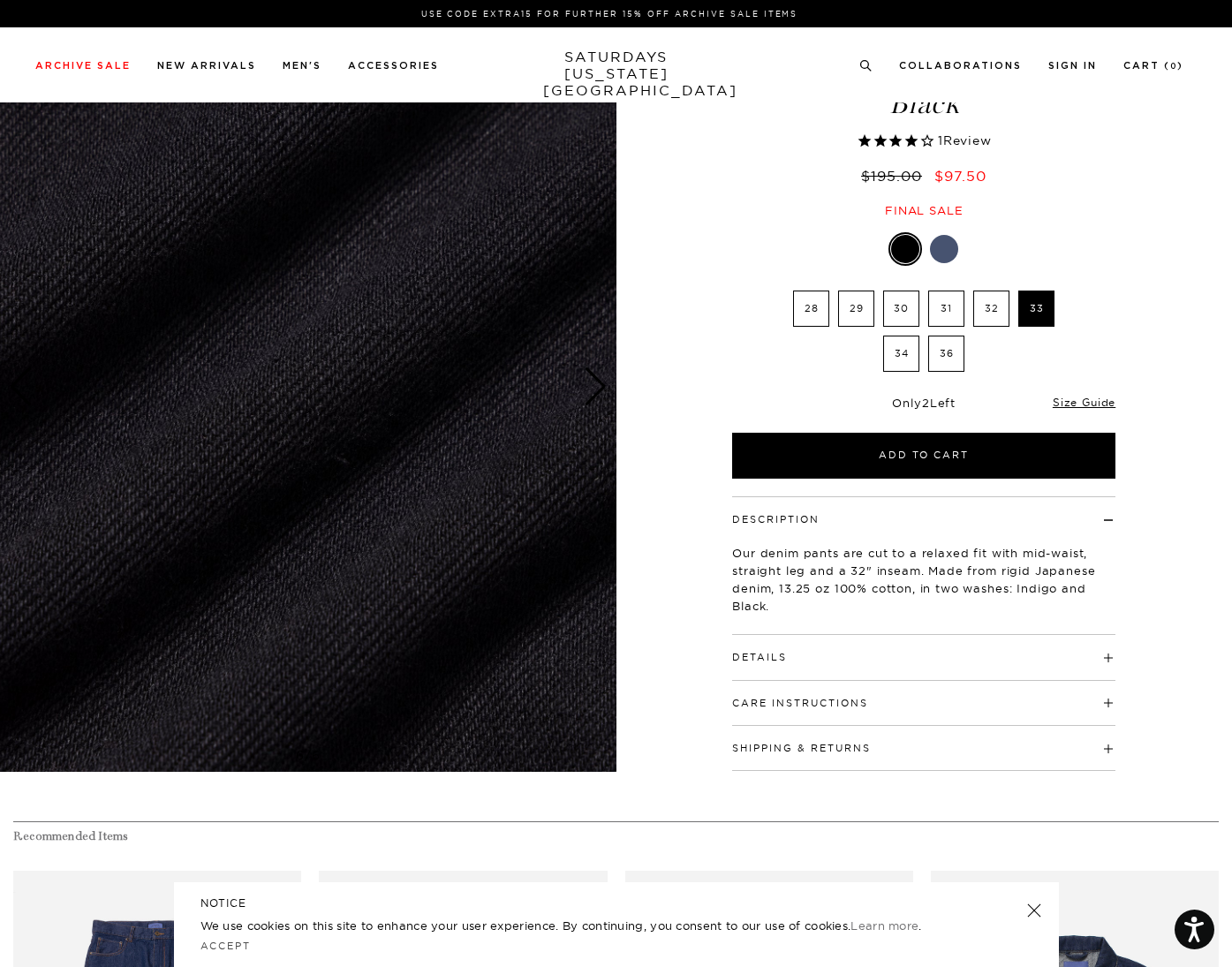
click at [959, 226] on div "Denim Pant Black 1 Review $195.00 $97.50 Final sale Denim Pant Black 1 Review $…" at bounding box center [924, 386] width 442 height 770
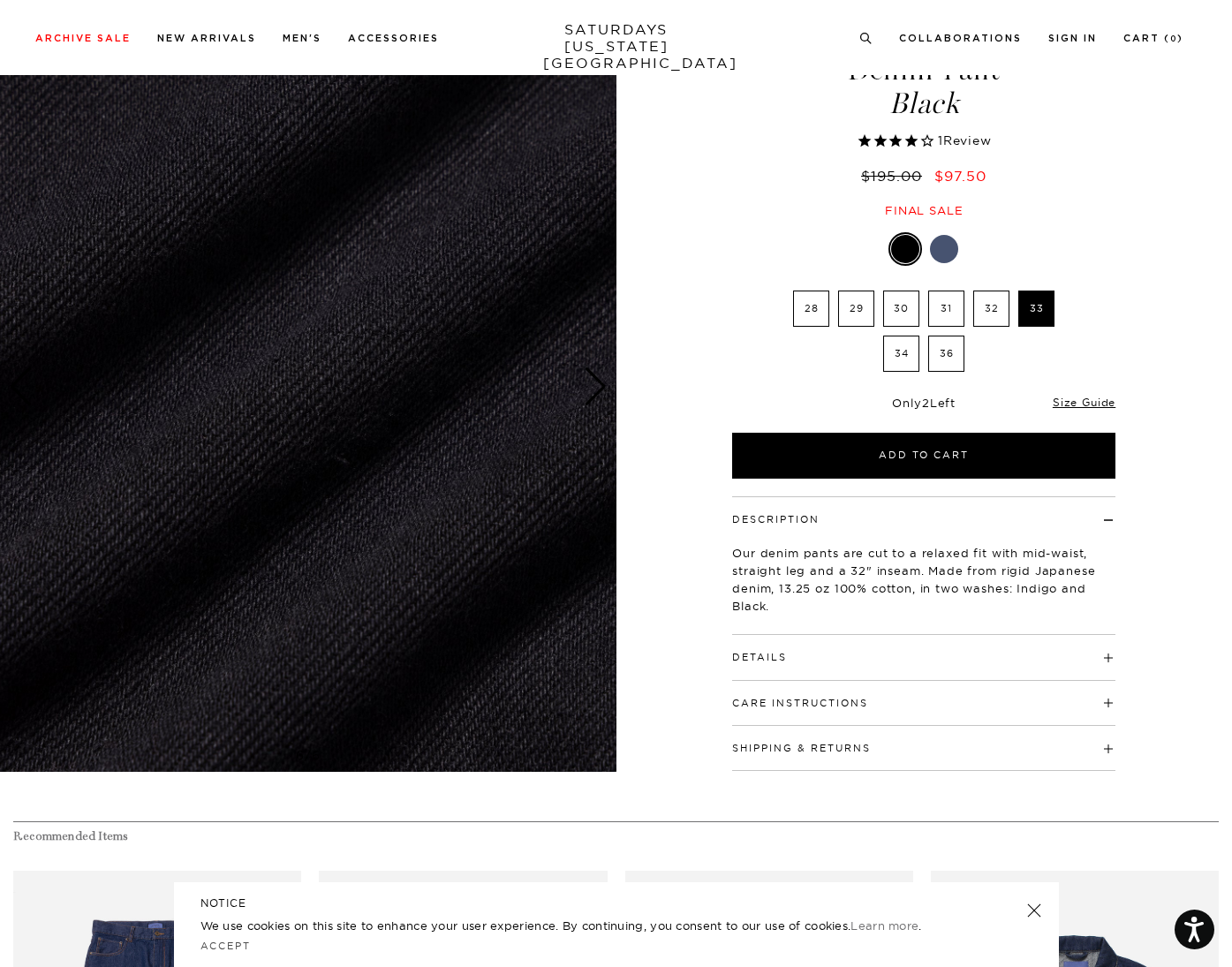
click at [968, 145] on span "Review" at bounding box center [967, 140] width 49 height 16
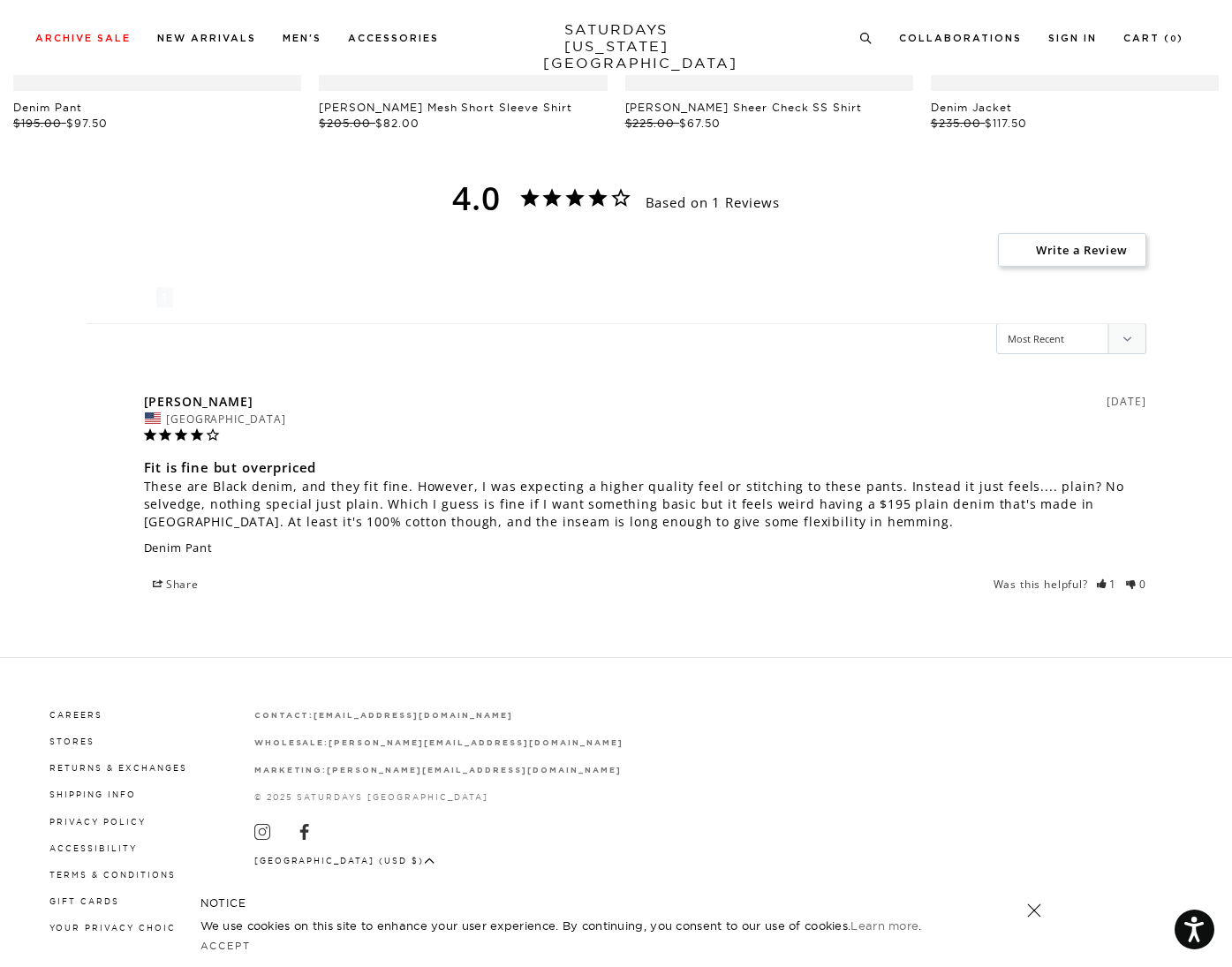
scroll to position [1317, 0]
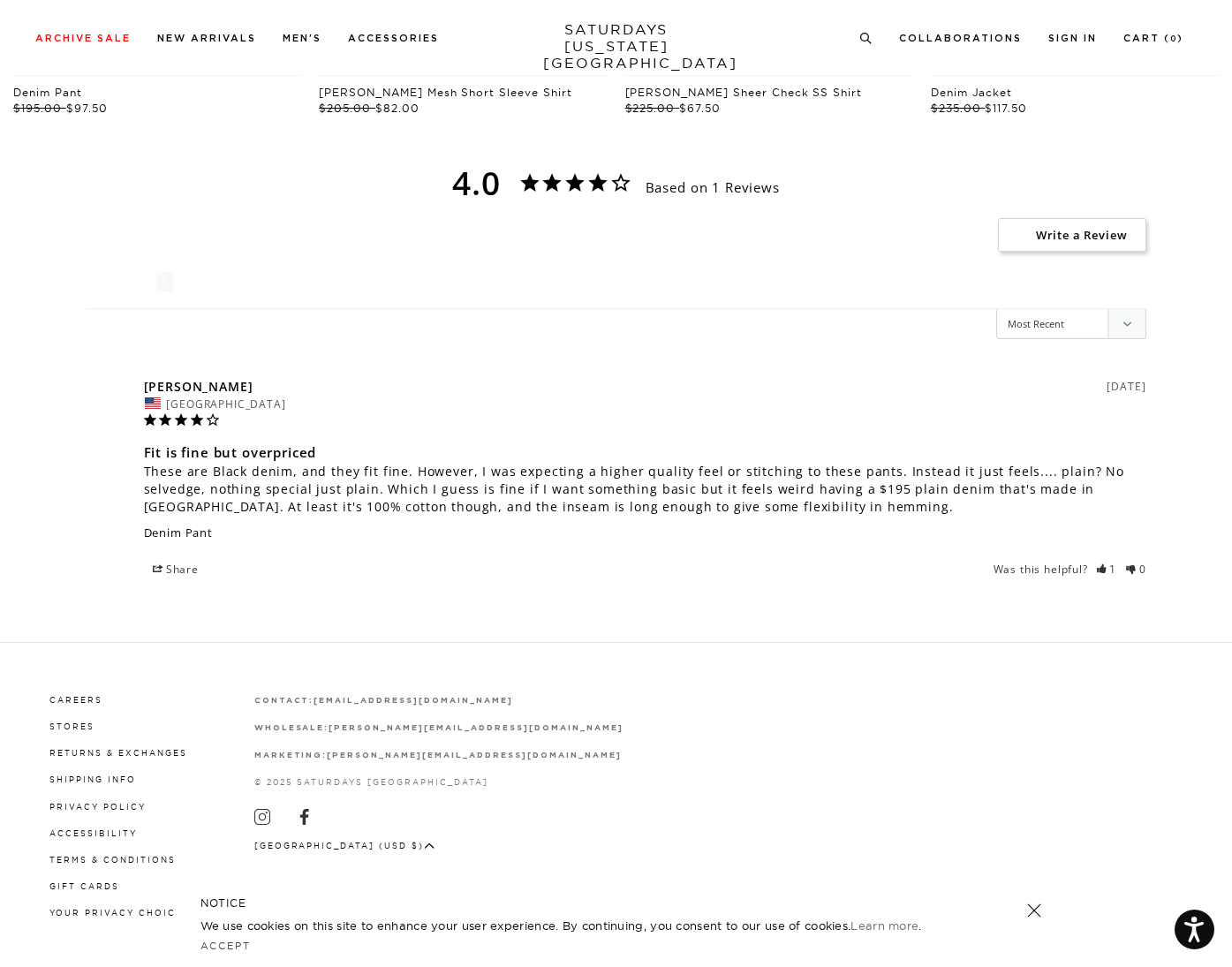
click at [385, 442] on h3 "Fit is fine but overpriced" at bounding box center [645, 451] width 1003 height 21
